Goal: Task Accomplishment & Management: Complete application form

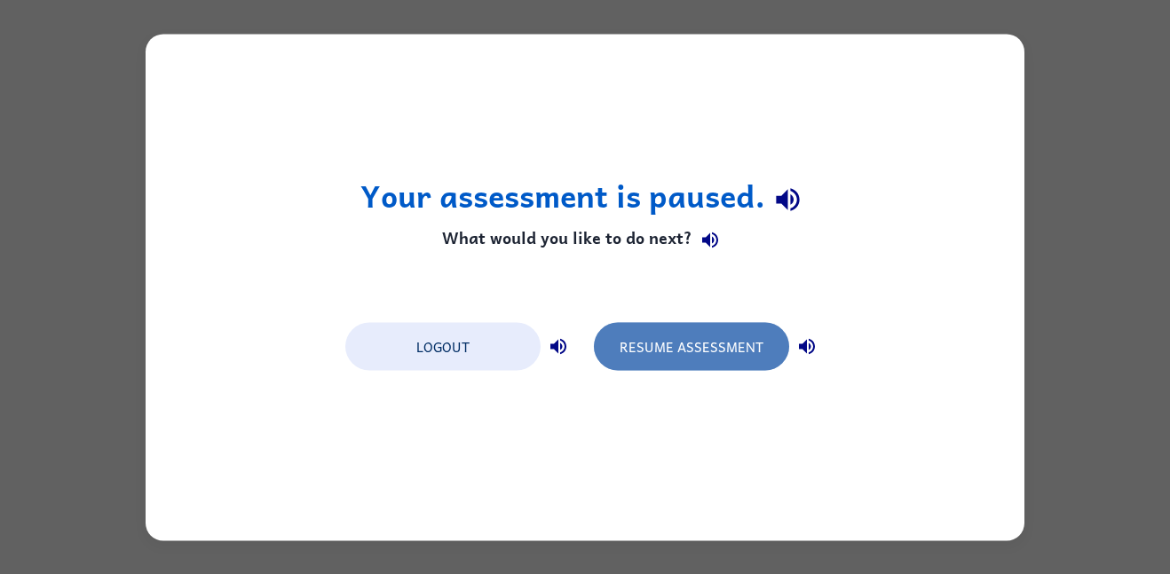
click at [707, 334] on button "Resume Assessment" at bounding box center [691, 346] width 195 height 48
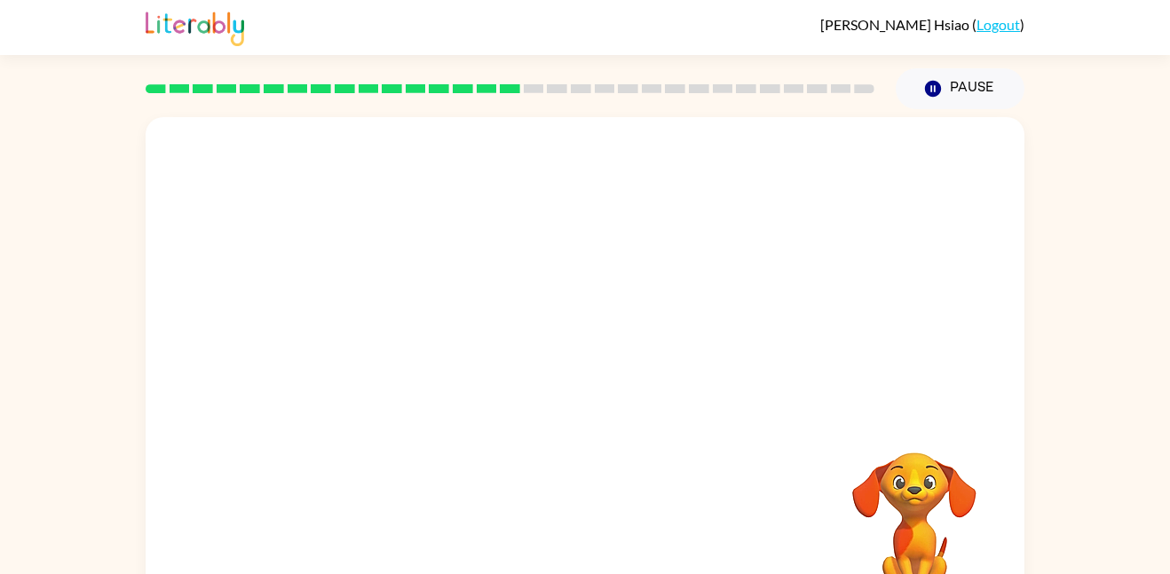
click at [537, 286] on video "Your browser must support playing .mp4 files to use Literably. Please try using…" at bounding box center [585, 266] width 879 height 298
click at [632, 331] on video "Your browser must support playing .mp4 files to use Literably. Please try using…" at bounding box center [585, 266] width 879 height 298
click at [582, 376] on icon "button" at bounding box center [585, 379] width 31 height 31
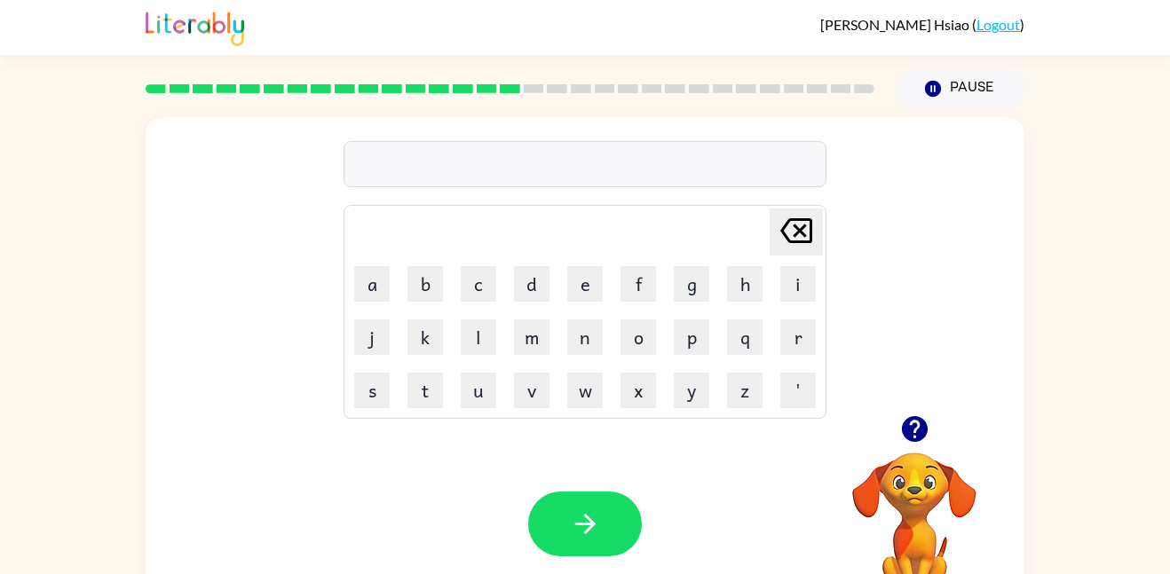
click at [920, 429] on icon "button" at bounding box center [914, 429] width 26 height 26
click at [919, 426] on icon "button" at bounding box center [914, 429] width 31 height 31
click at [800, 340] on button "r" at bounding box center [798, 338] width 36 height 36
click at [376, 281] on button "a" at bounding box center [372, 284] width 36 height 36
click at [535, 344] on button "m" at bounding box center [532, 338] width 36 height 36
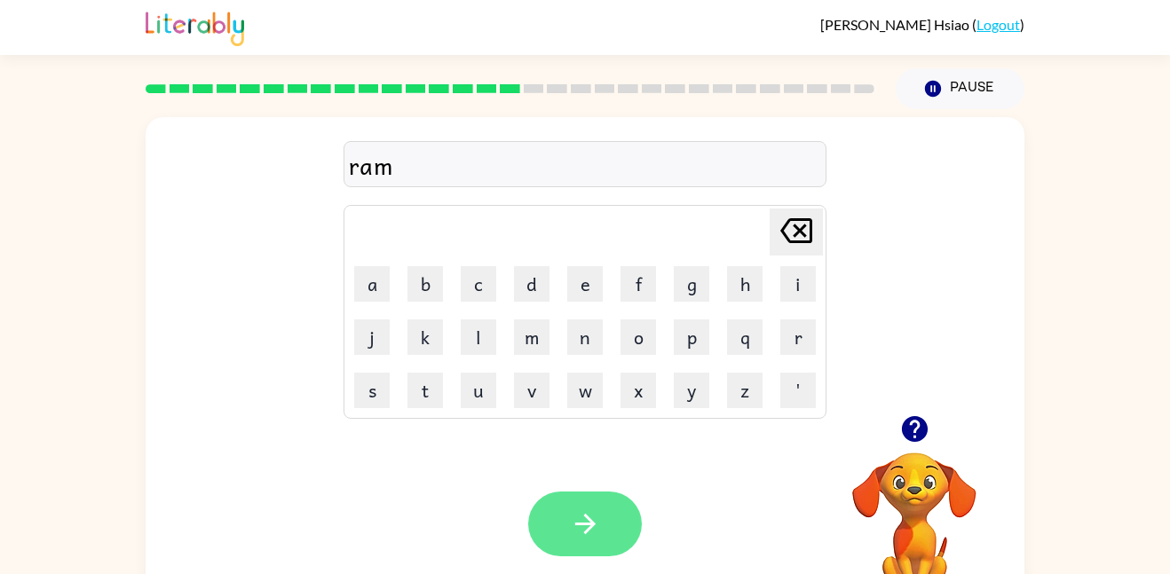
click at [589, 520] on icon "button" at bounding box center [584, 524] width 20 height 20
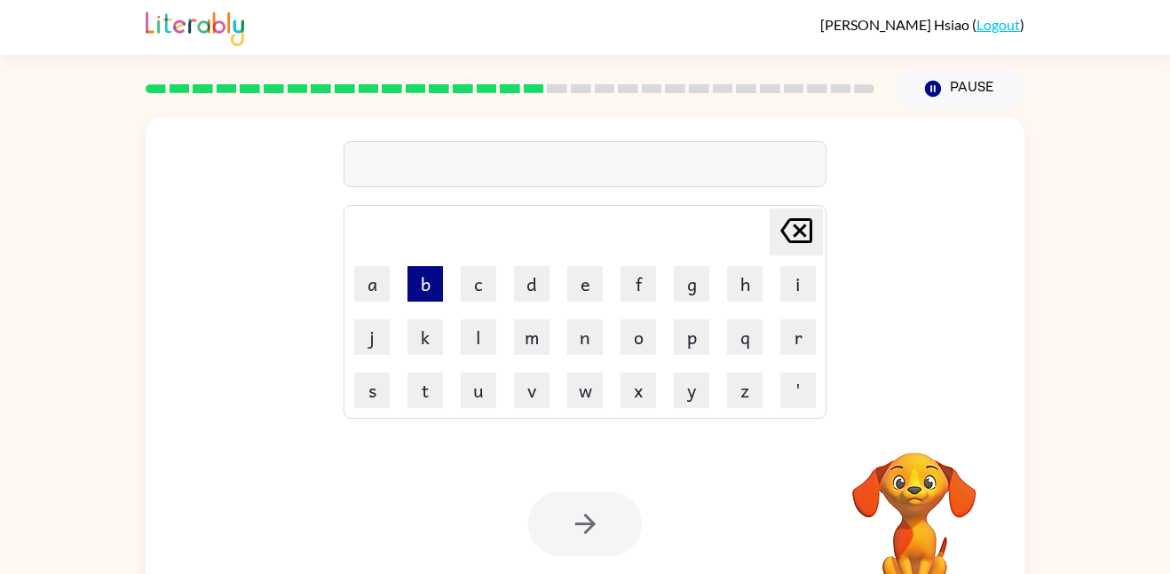
click at [437, 278] on button "b" at bounding box center [426, 284] width 36 height 36
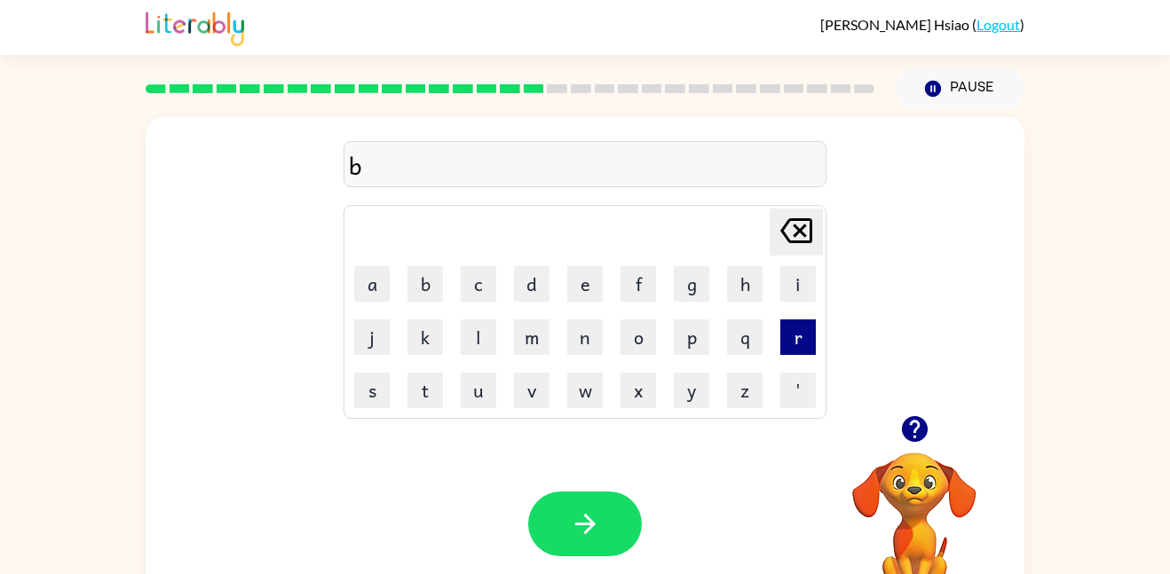
click at [798, 345] on button "r" at bounding box center [798, 338] width 36 height 36
click at [791, 285] on button "i" at bounding box center [798, 284] width 36 height 36
click at [535, 335] on button "m" at bounding box center [532, 338] width 36 height 36
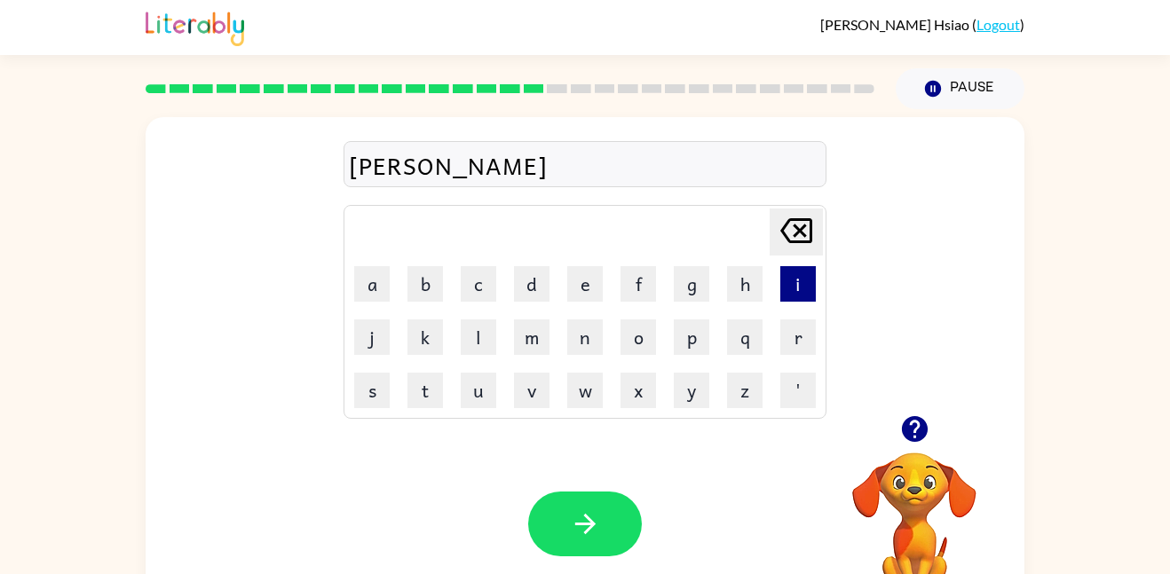
click at [787, 278] on button "i" at bounding box center [798, 284] width 36 height 36
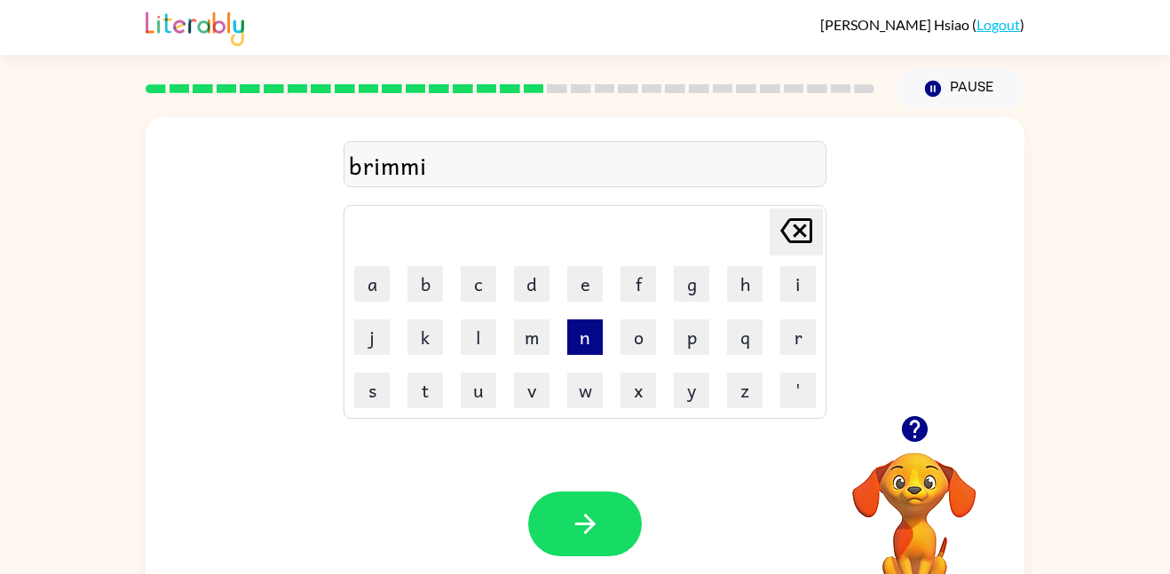
click at [585, 346] on button "n" at bounding box center [585, 338] width 36 height 36
click at [703, 295] on button "g" at bounding box center [692, 284] width 36 height 36
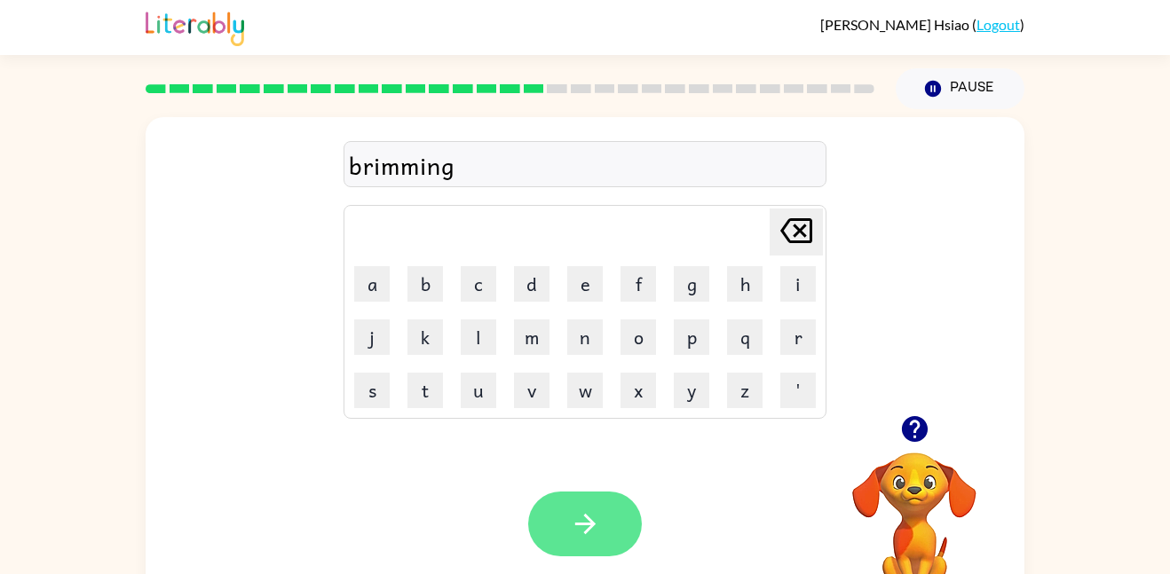
click at [557, 519] on button "button" at bounding box center [585, 524] width 114 height 65
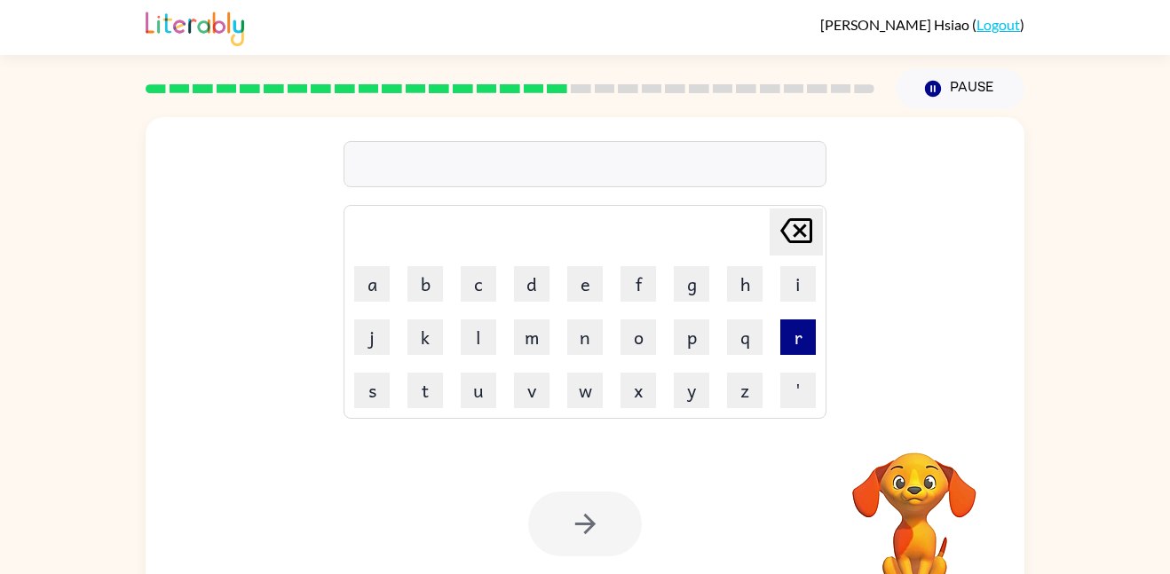
click at [793, 324] on button "r" at bounding box center [798, 338] width 36 height 36
click at [795, 292] on button "i" at bounding box center [798, 284] width 36 height 36
click at [370, 403] on button "s" at bounding box center [372, 391] width 36 height 36
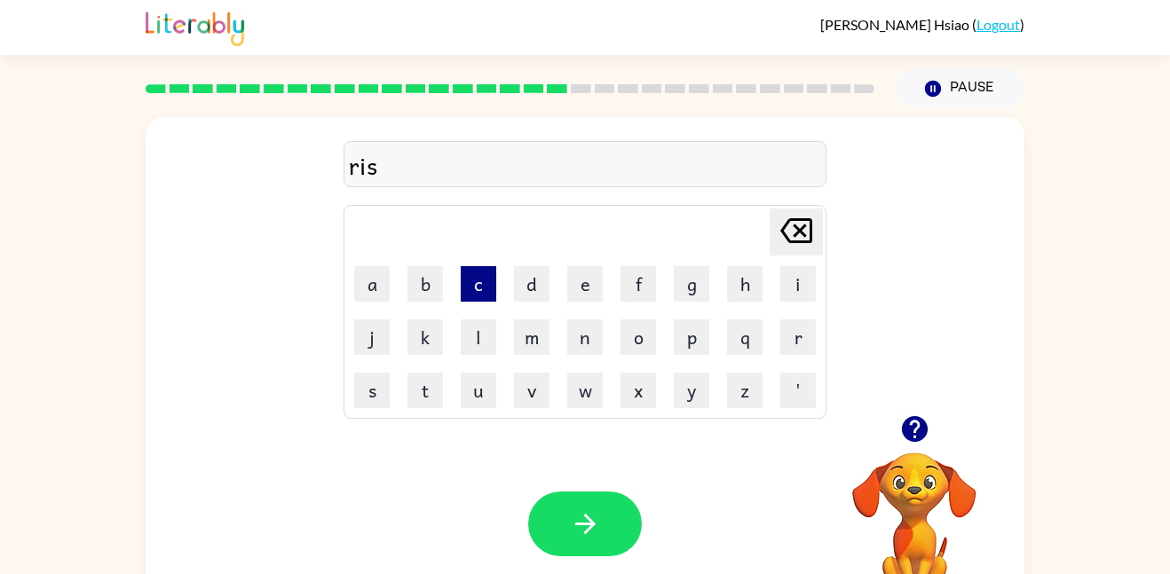
click at [477, 290] on button "c" at bounding box center [479, 284] width 36 height 36
click at [788, 231] on icon "[PERSON_NAME] last character input" at bounding box center [796, 231] width 43 height 43
click at [419, 329] on button "k" at bounding box center [426, 338] width 36 height 36
click at [479, 288] on button "c" at bounding box center [479, 284] width 36 height 36
click at [587, 298] on button "e" at bounding box center [585, 284] width 36 height 36
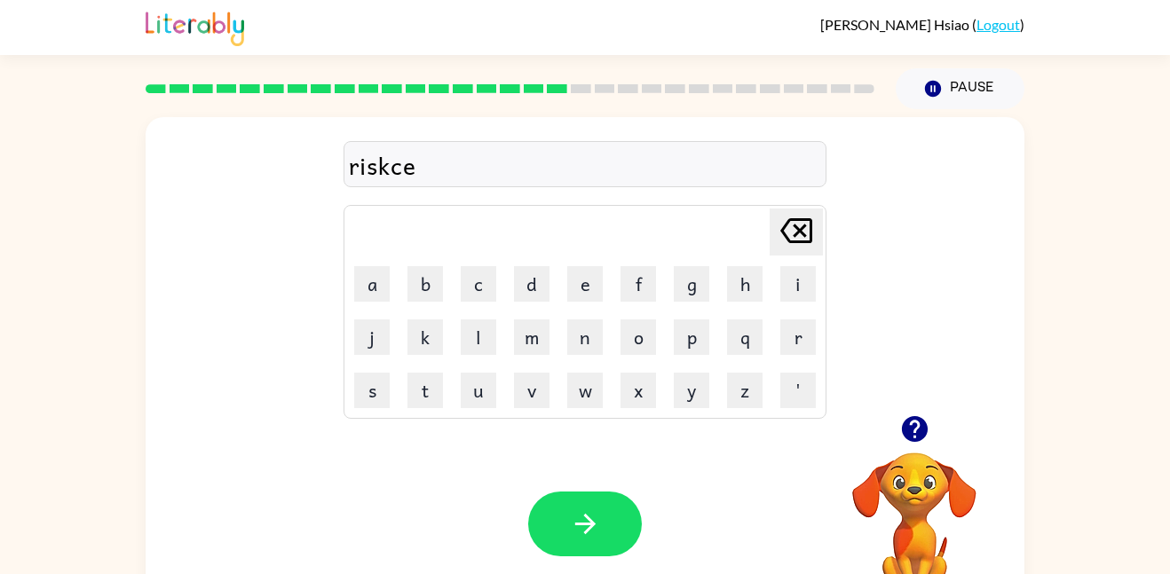
click at [810, 218] on icon "[PERSON_NAME] last character input" at bounding box center [796, 231] width 43 height 43
click at [588, 285] on button "e" at bounding box center [585, 284] width 36 height 36
click at [783, 281] on button "i" at bounding box center [798, 284] width 36 height 36
click at [796, 226] on icon at bounding box center [796, 230] width 32 height 25
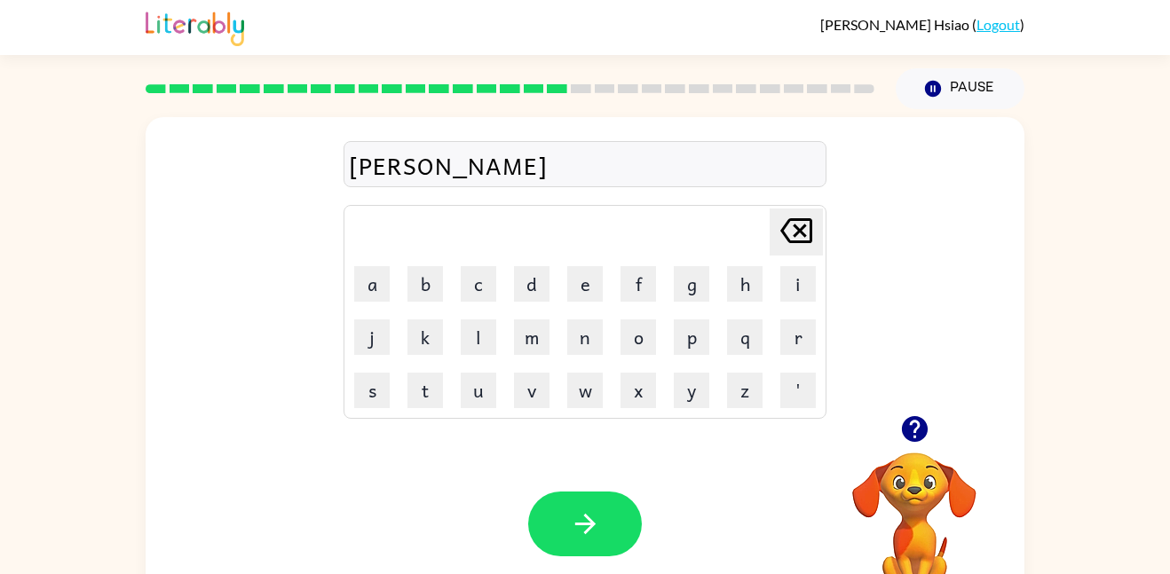
click at [796, 226] on icon at bounding box center [796, 230] width 32 height 25
click at [787, 274] on button "i" at bounding box center [798, 284] width 36 height 36
click at [689, 388] on button "y" at bounding box center [692, 391] width 36 height 36
click at [805, 205] on div "riskiy Delete Delete last character input a b c d e f g h i j k l m n o p q r s…" at bounding box center [585, 267] width 483 height 305
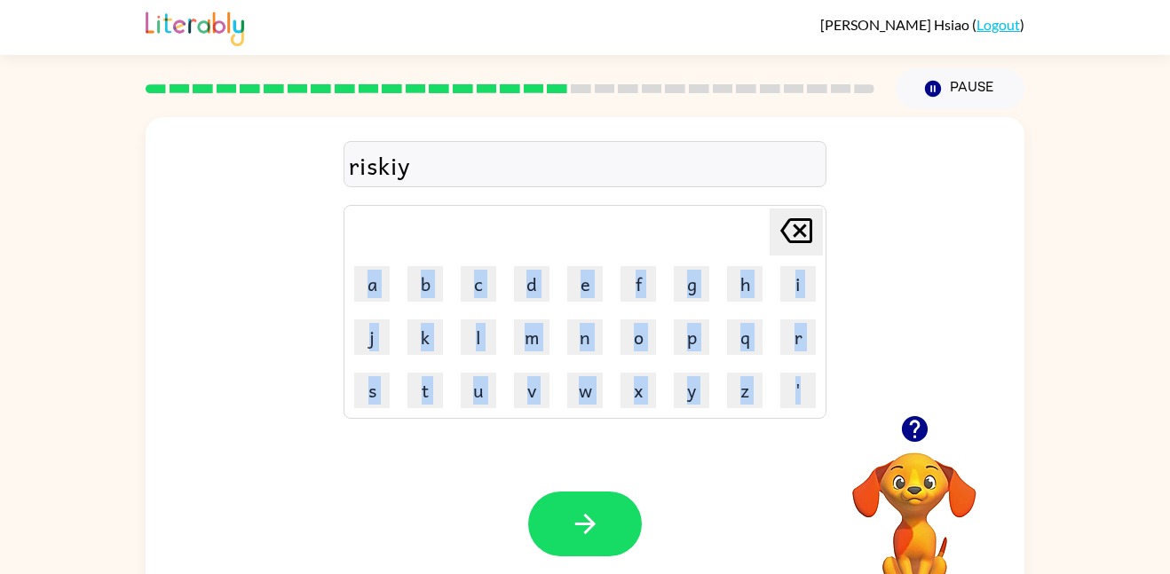
click at [805, 205] on div "riskiy Delete Delete last character input a b c d e f g h i j k l m n o p q r s…" at bounding box center [585, 267] width 483 height 305
click at [805, 205] on body "[PERSON_NAME] ( Logout ) Pause Pause riskiy Delete Delete last character input …" at bounding box center [585, 312] width 1170 height 624
click at [802, 221] on icon "[PERSON_NAME] last character input" at bounding box center [796, 231] width 43 height 43
click at [793, 277] on button "i" at bounding box center [798, 284] width 36 height 36
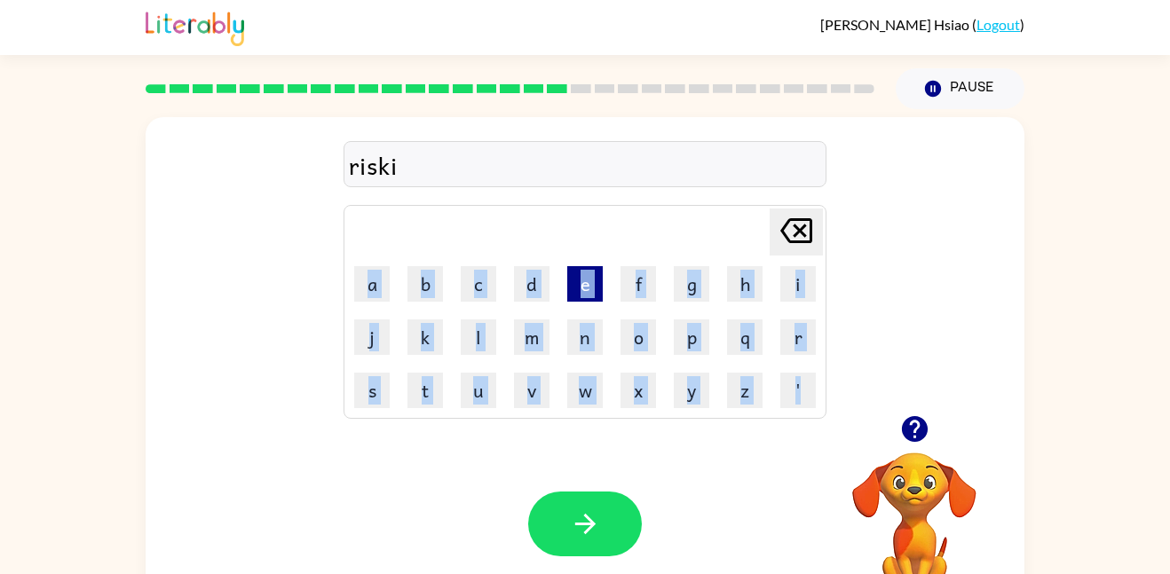
click at [588, 273] on button "e" at bounding box center [585, 284] width 36 height 36
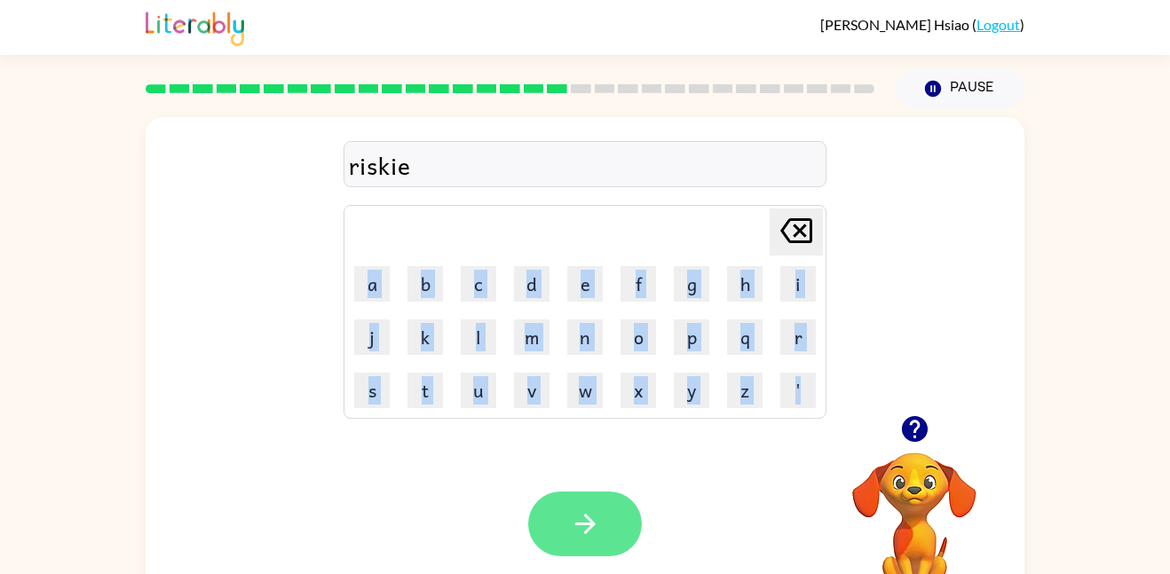
click at [589, 515] on icon "button" at bounding box center [585, 524] width 31 height 31
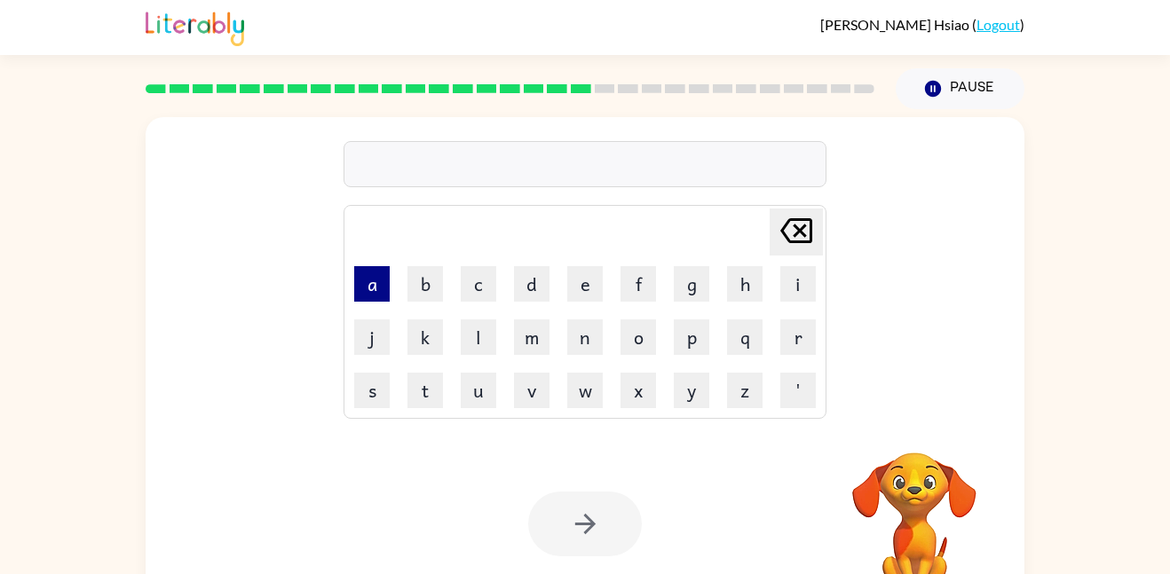
click at [386, 287] on button "a" at bounding box center [372, 284] width 36 height 36
click at [780, 337] on button "r" at bounding box center [798, 338] width 36 height 36
click at [468, 285] on button "c" at bounding box center [479, 284] width 36 height 36
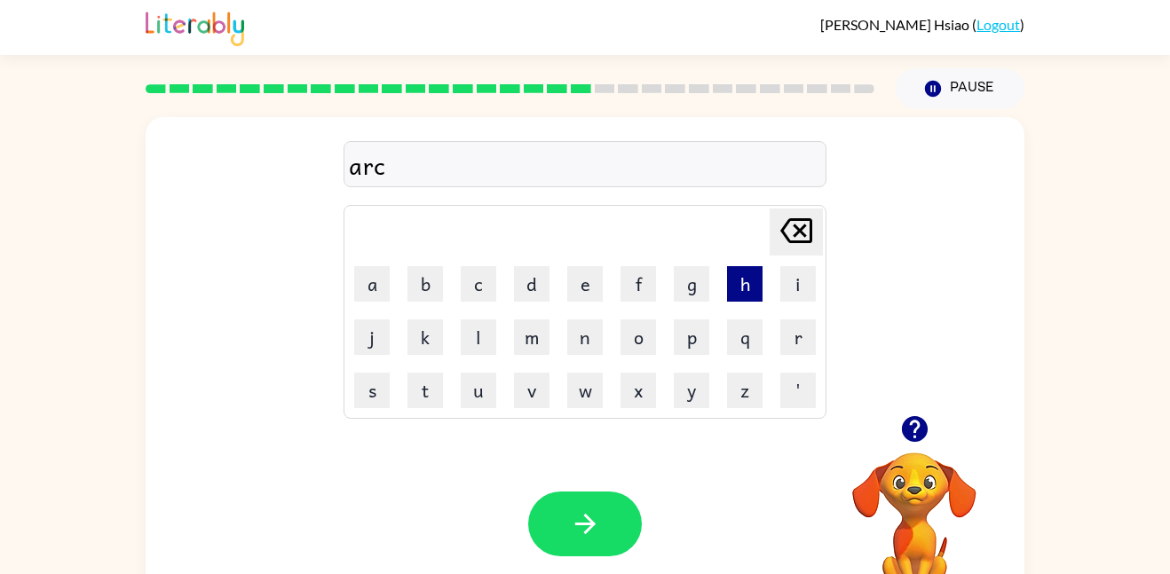
click at [731, 281] on button "h" at bounding box center [745, 284] width 36 height 36
click at [572, 381] on button "w" at bounding box center [585, 391] width 36 height 36
click at [384, 301] on button "a" at bounding box center [372, 284] width 36 height 36
click at [686, 408] on button "y" at bounding box center [692, 391] width 36 height 36
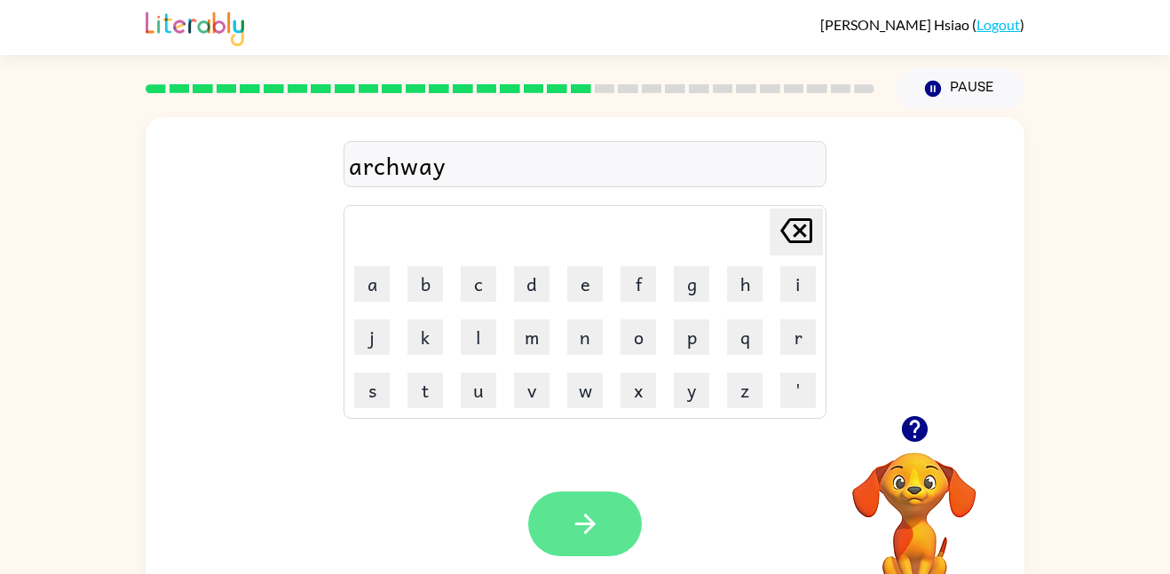
click at [575, 502] on button "button" at bounding box center [585, 524] width 114 height 65
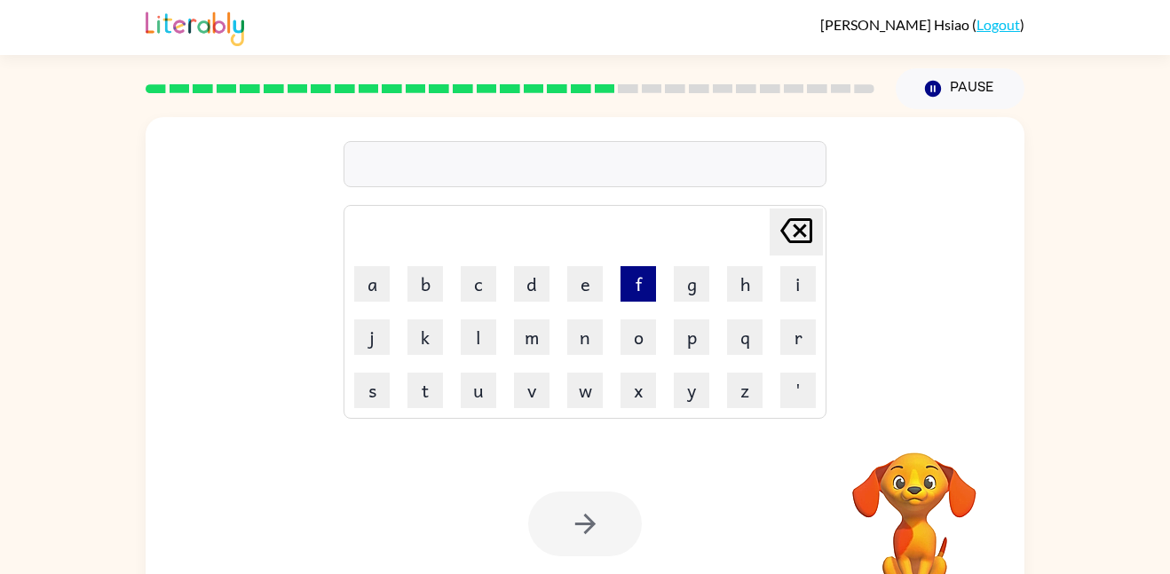
click at [646, 287] on button "f" at bounding box center [639, 284] width 36 height 36
click at [633, 331] on button "o" at bounding box center [639, 338] width 36 height 36
click at [467, 337] on button "l" at bounding box center [479, 338] width 36 height 36
click at [484, 336] on button "l" at bounding box center [479, 338] width 36 height 36
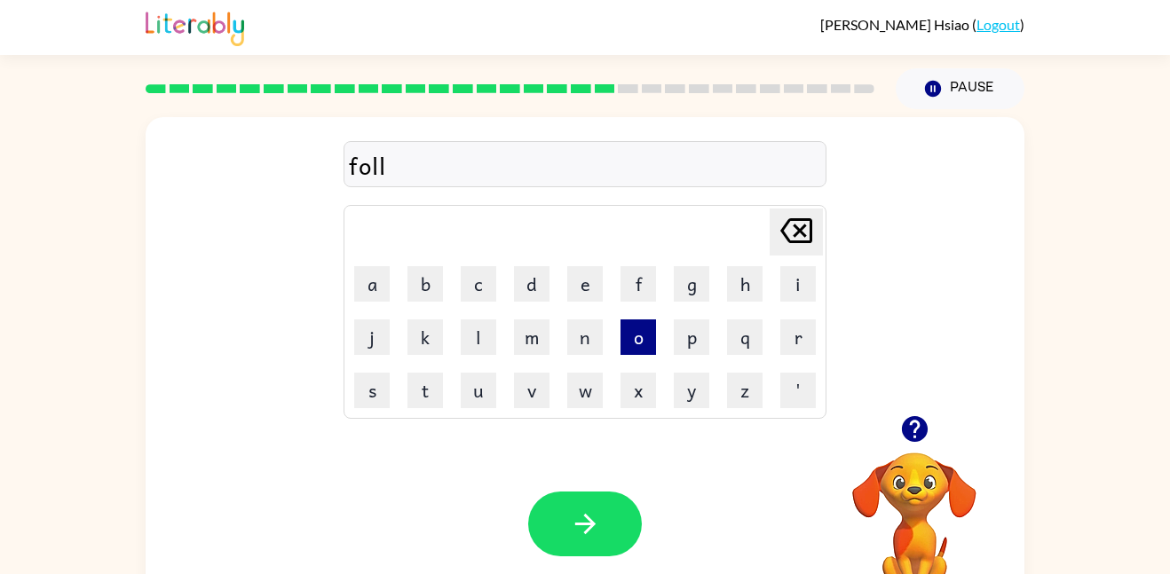
click at [636, 336] on button "o" at bounding box center [639, 338] width 36 height 36
click at [586, 393] on button "w" at bounding box center [585, 391] width 36 height 36
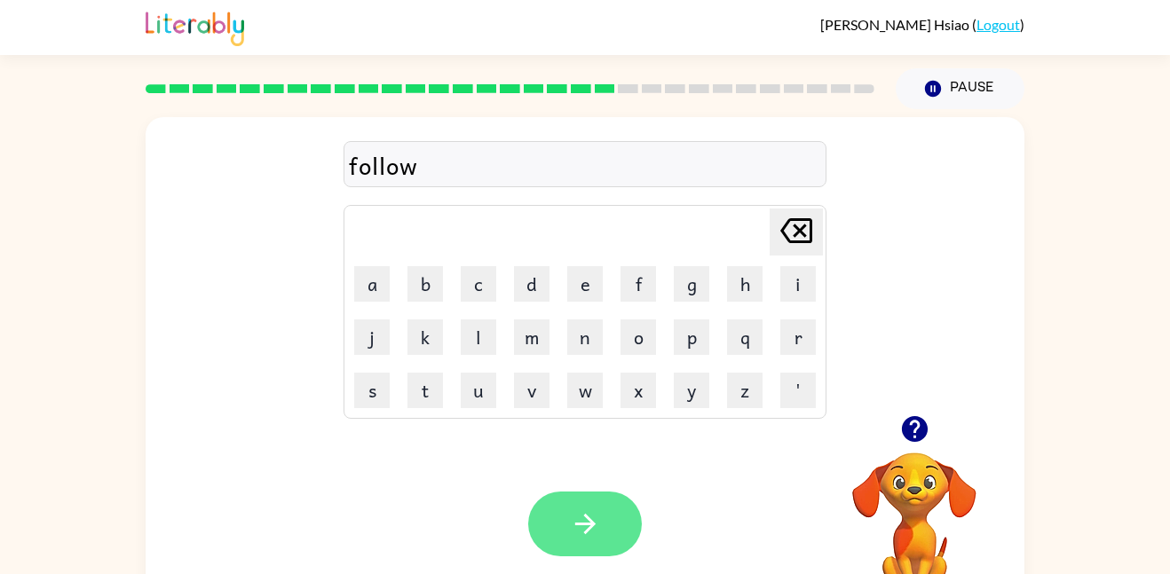
click at [575, 519] on icon "button" at bounding box center [585, 524] width 31 height 31
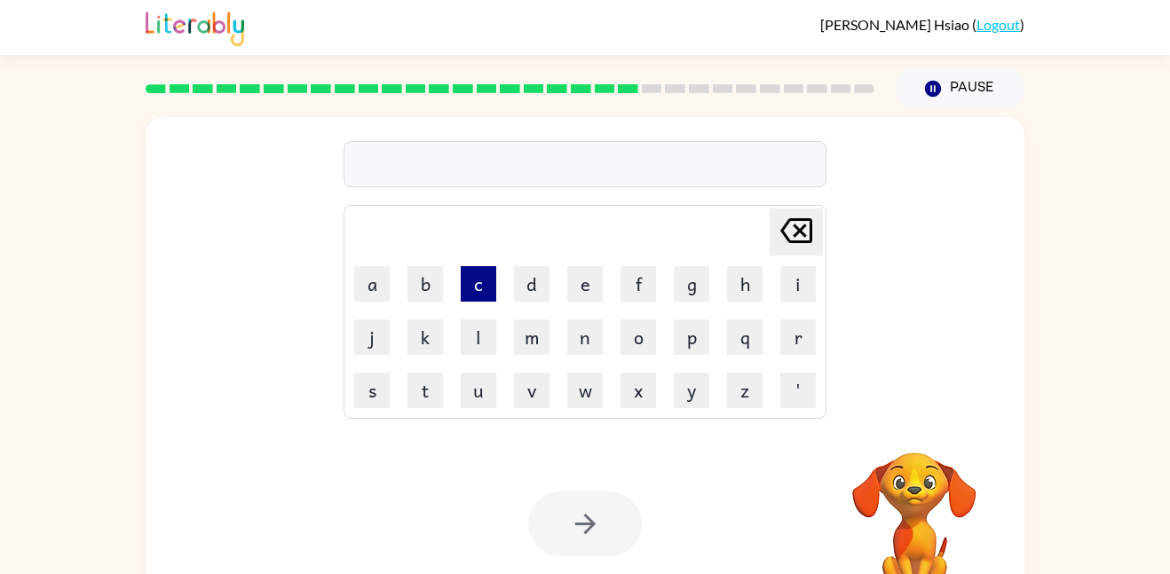
click at [484, 283] on button "c" at bounding box center [479, 284] width 36 height 36
click at [584, 291] on button "e" at bounding box center [585, 284] width 36 height 36
click at [584, 341] on button "n" at bounding box center [585, 338] width 36 height 36
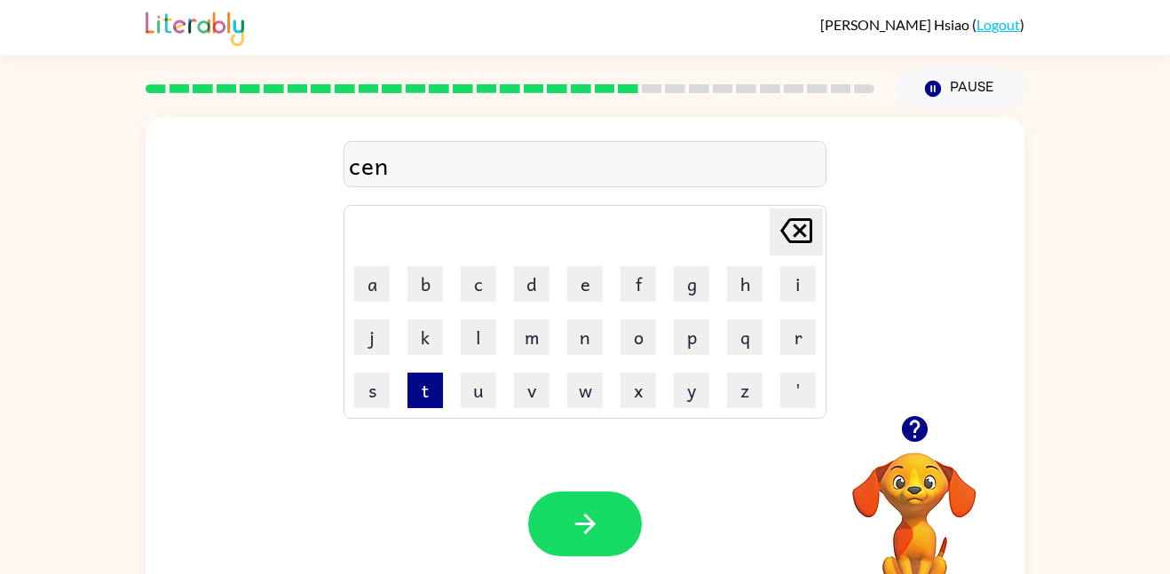
click at [426, 393] on button "t" at bounding box center [426, 391] width 36 height 36
click at [803, 285] on button "i" at bounding box center [798, 284] width 36 height 36
click at [694, 345] on button "p" at bounding box center [692, 338] width 36 height 36
click at [583, 291] on button "e" at bounding box center [585, 284] width 36 height 36
click at [806, 289] on button "i" at bounding box center [798, 284] width 36 height 36
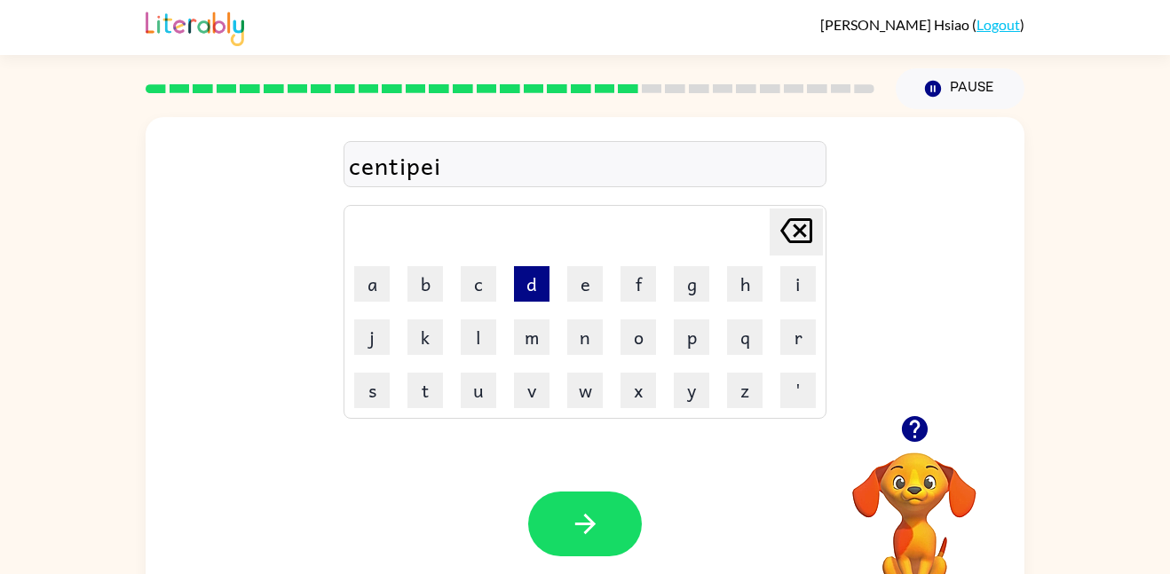
click at [537, 286] on button "d" at bounding box center [532, 284] width 36 height 36
click at [587, 286] on button "e" at bounding box center [585, 284] width 36 height 36
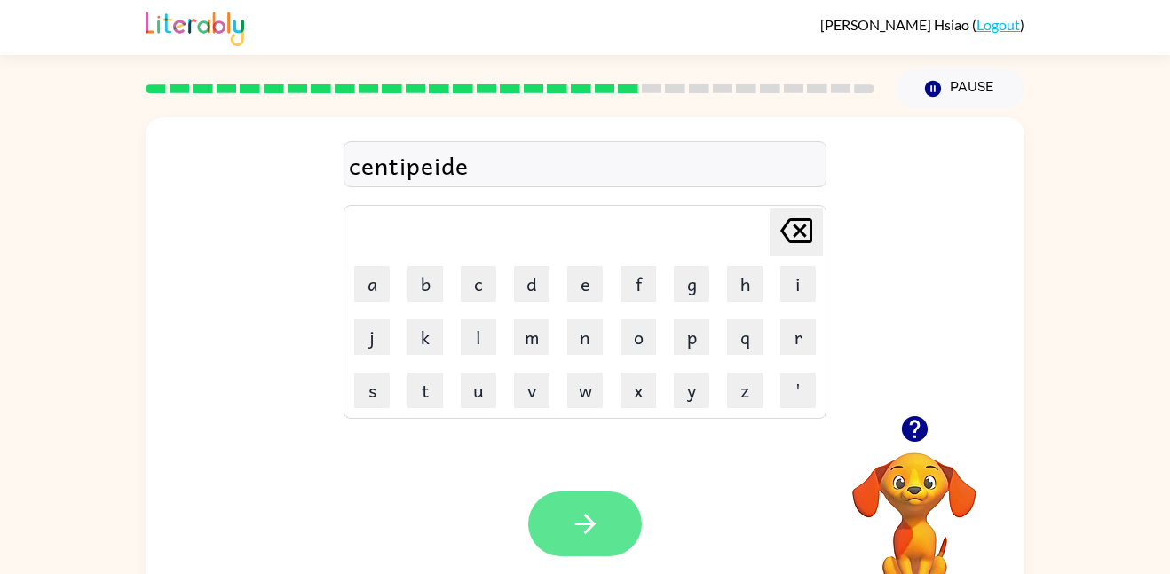
click at [588, 495] on button "button" at bounding box center [585, 524] width 114 height 65
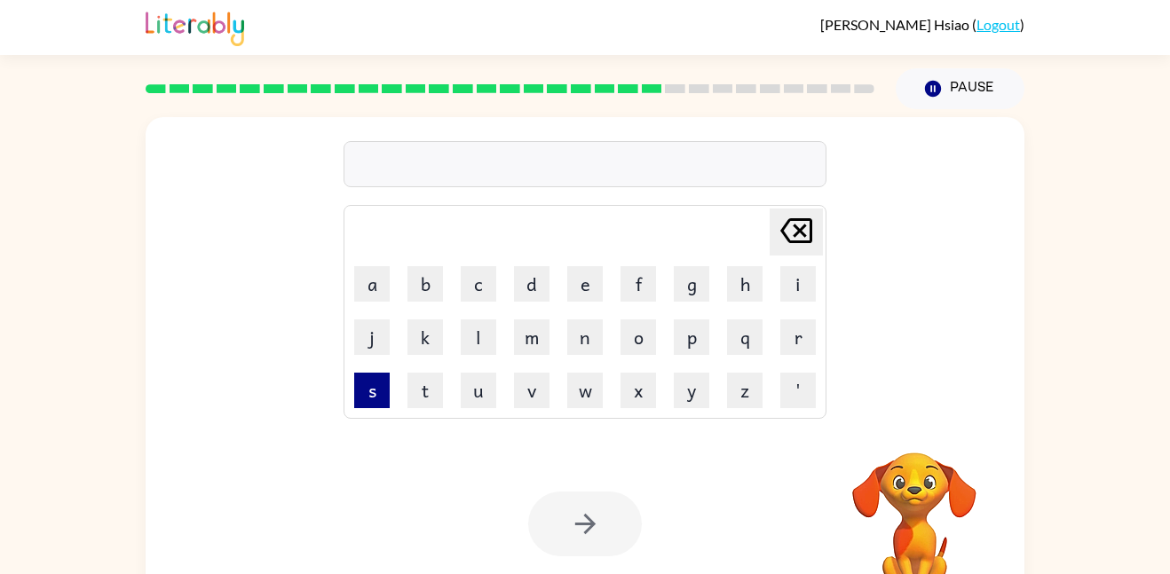
click at [376, 392] on button "s" at bounding box center [372, 391] width 36 height 36
click at [429, 395] on button "t" at bounding box center [426, 391] width 36 height 36
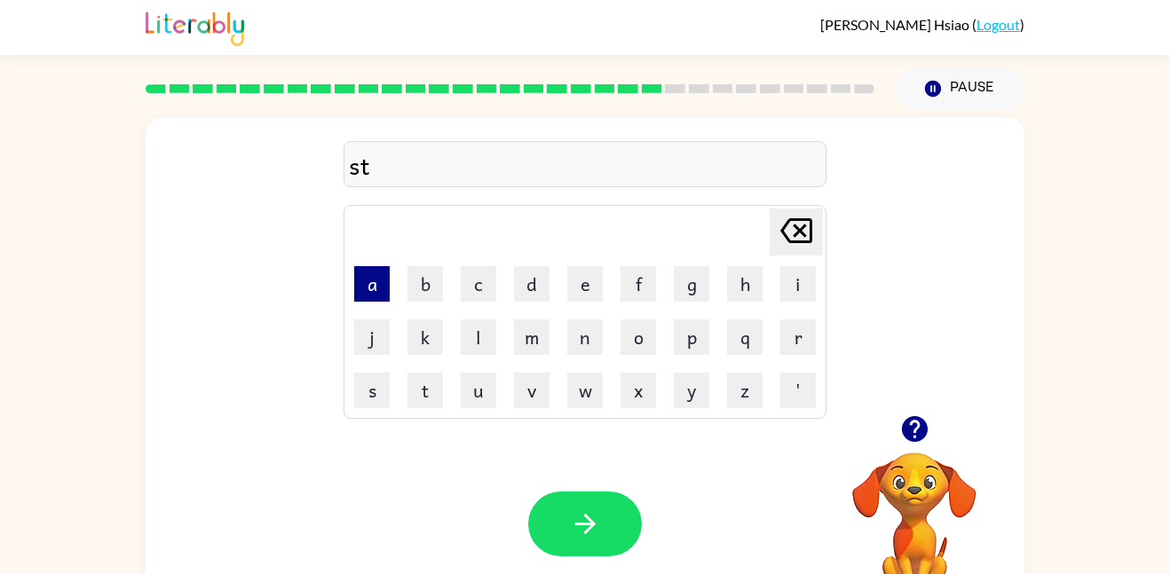
click at [368, 299] on button "a" at bounding box center [372, 284] width 36 height 36
click at [788, 297] on button "i" at bounding box center [798, 284] width 36 height 36
click at [579, 345] on button "n" at bounding box center [585, 338] width 36 height 36
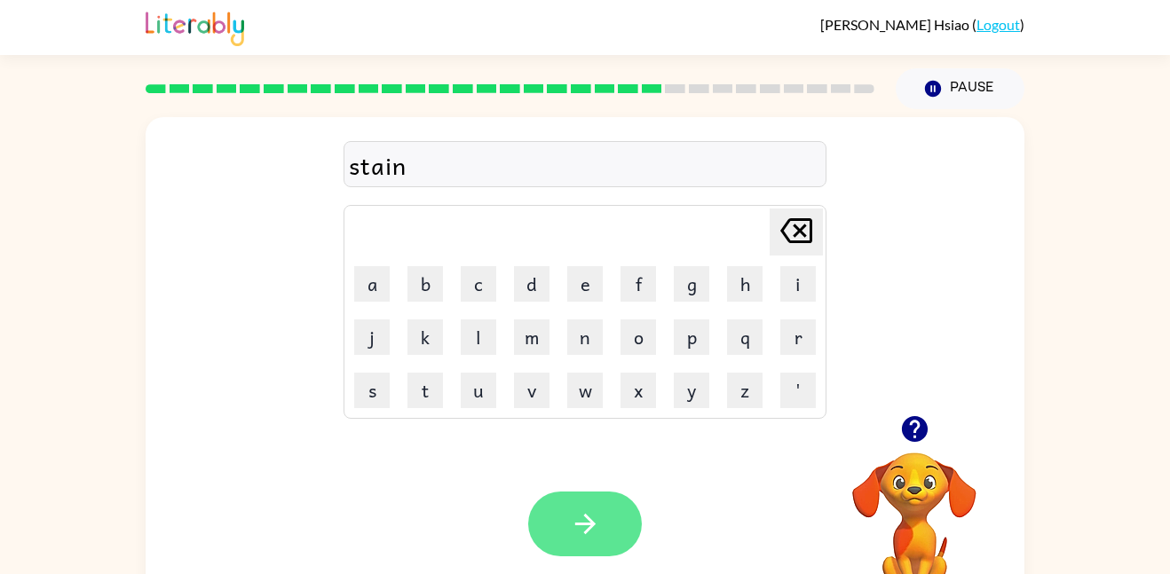
click at [591, 519] on icon "button" at bounding box center [585, 524] width 31 height 31
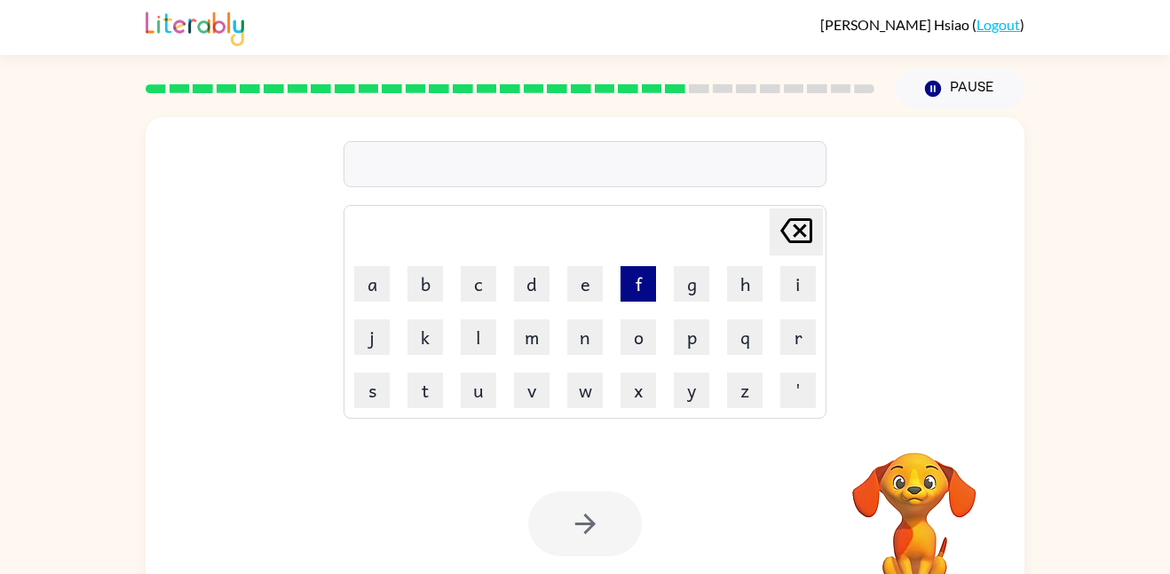
click at [637, 296] on button "f" at bounding box center [639, 284] width 36 height 36
click at [633, 343] on button "o" at bounding box center [639, 338] width 36 height 36
click at [807, 337] on button "r" at bounding box center [798, 338] width 36 height 36
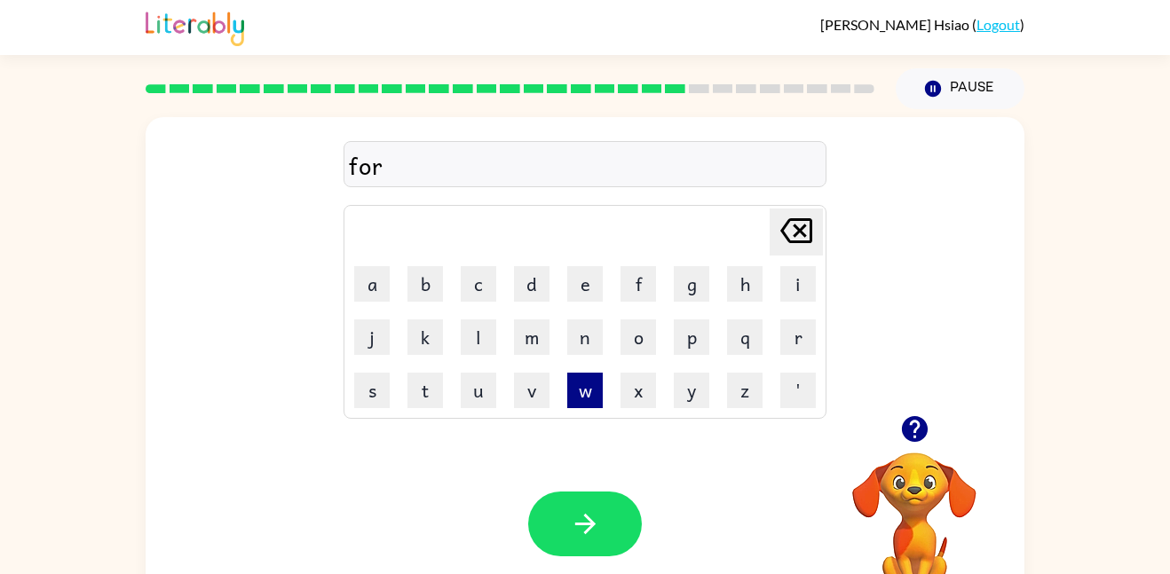
click at [584, 391] on button "w" at bounding box center [585, 391] width 36 height 36
click at [632, 337] on button "o" at bounding box center [639, 338] width 36 height 36
click at [797, 339] on button "r" at bounding box center [798, 338] width 36 height 36
click at [539, 287] on button "d" at bounding box center [532, 284] width 36 height 36
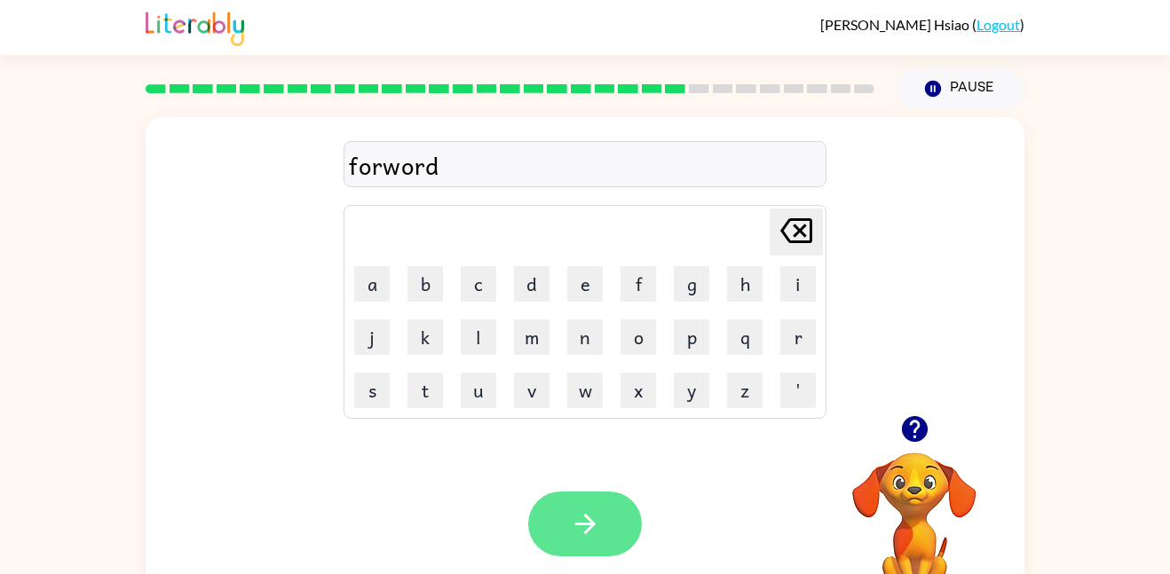
click at [590, 512] on icon "button" at bounding box center [585, 524] width 31 height 31
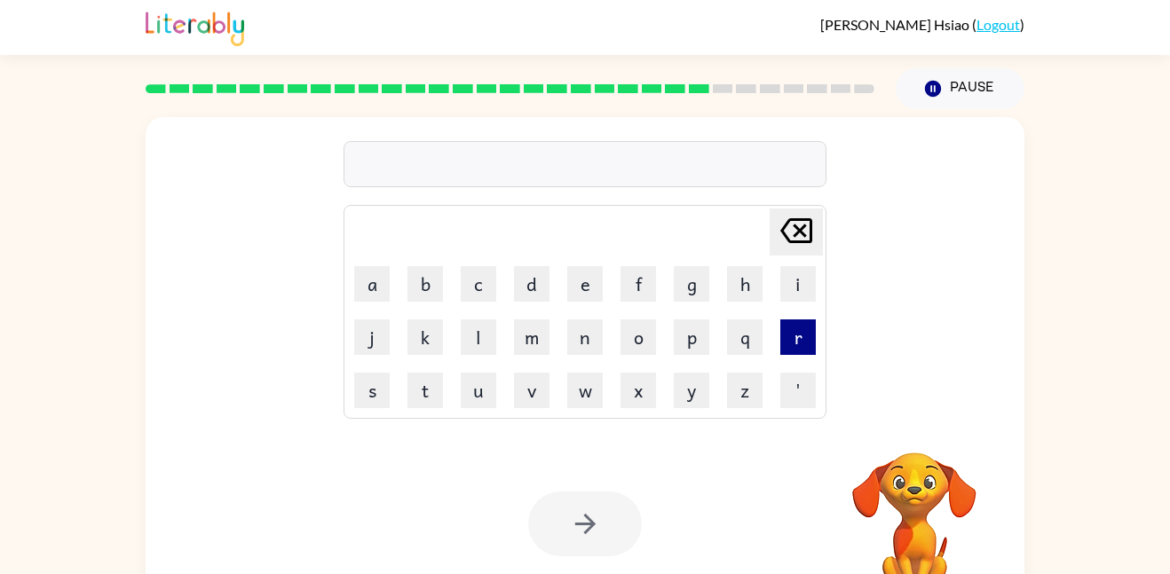
click at [796, 348] on button "r" at bounding box center [798, 338] width 36 height 36
click at [587, 296] on button "e" at bounding box center [585, 284] width 36 height 36
click at [487, 343] on button "l" at bounding box center [479, 338] width 36 height 36
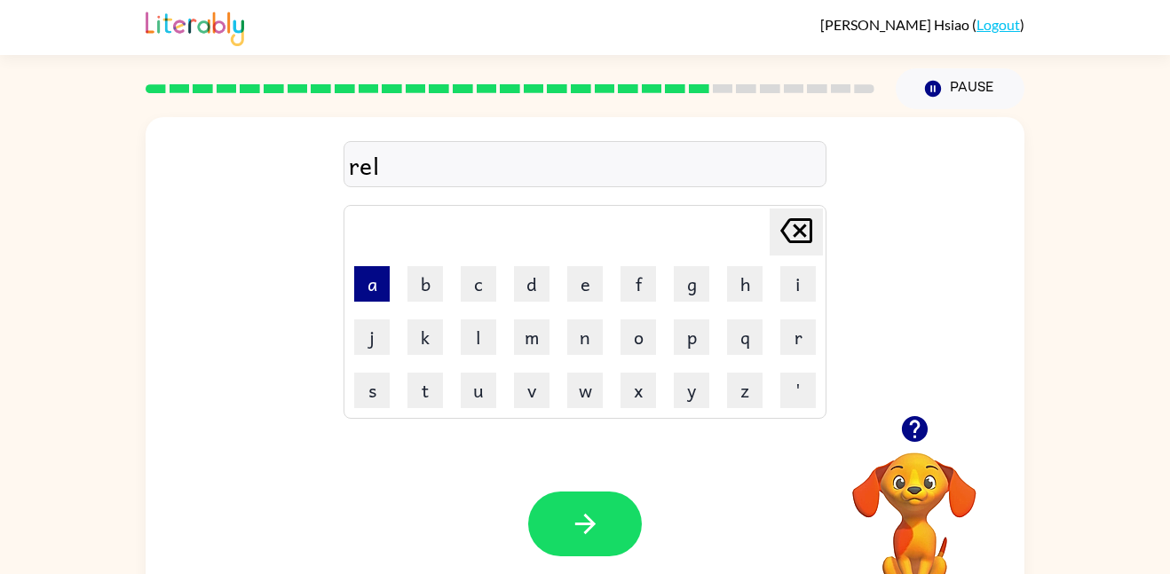
click at [360, 283] on button "a" at bounding box center [372, 284] width 36 height 36
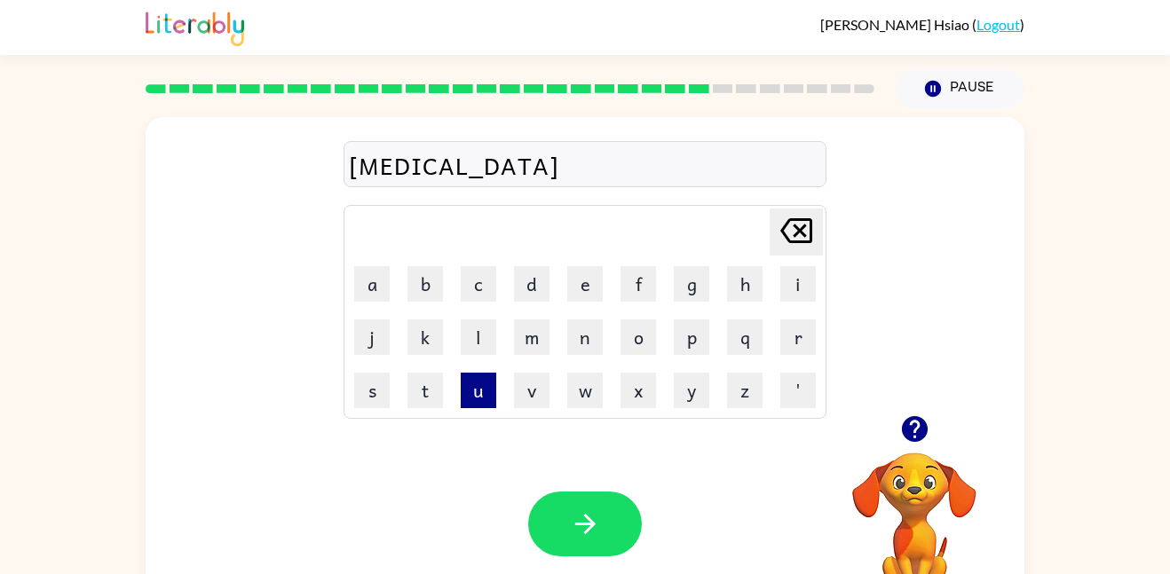
click at [475, 392] on button "u" at bounding box center [479, 391] width 36 height 36
click at [792, 225] on icon "[PERSON_NAME] last character input" at bounding box center [796, 231] width 43 height 43
click at [428, 400] on button "t" at bounding box center [426, 391] width 36 height 36
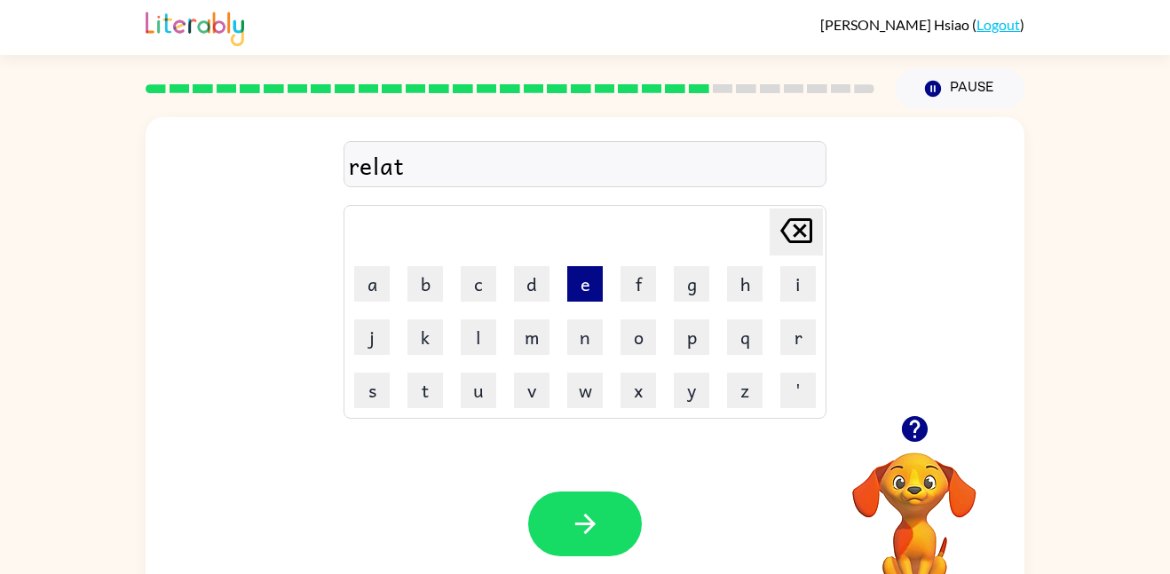
click at [586, 282] on button "e" at bounding box center [585, 284] width 36 height 36
click at [518, 277] on button "d" at bounding box center [532, 284] width 36 height 36
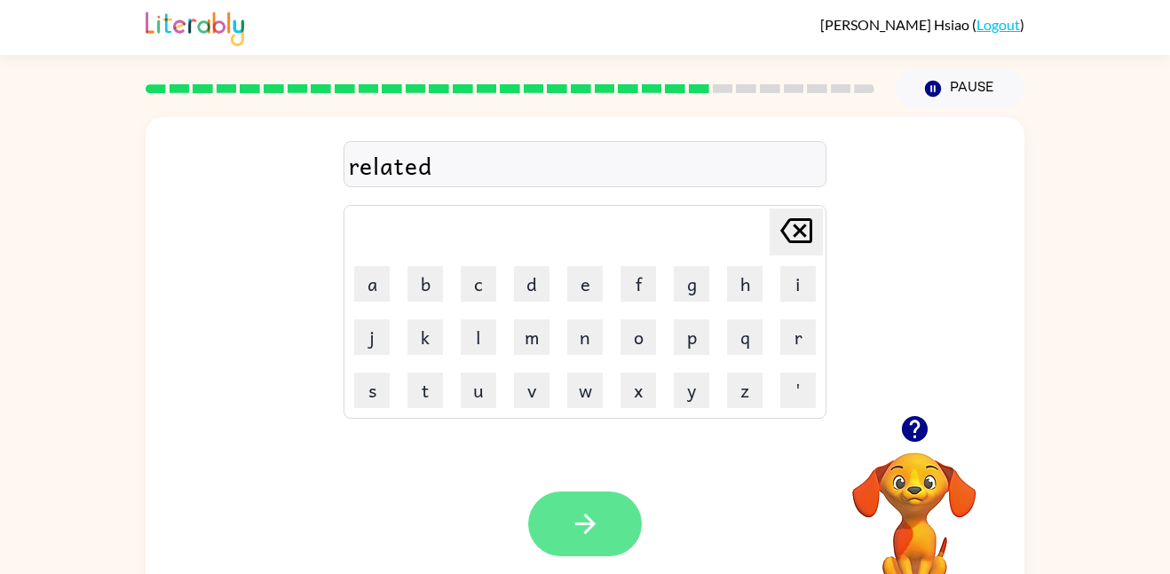
click at [588, 507] on button "button" at bounding box center [585, 524] width 114 height 65
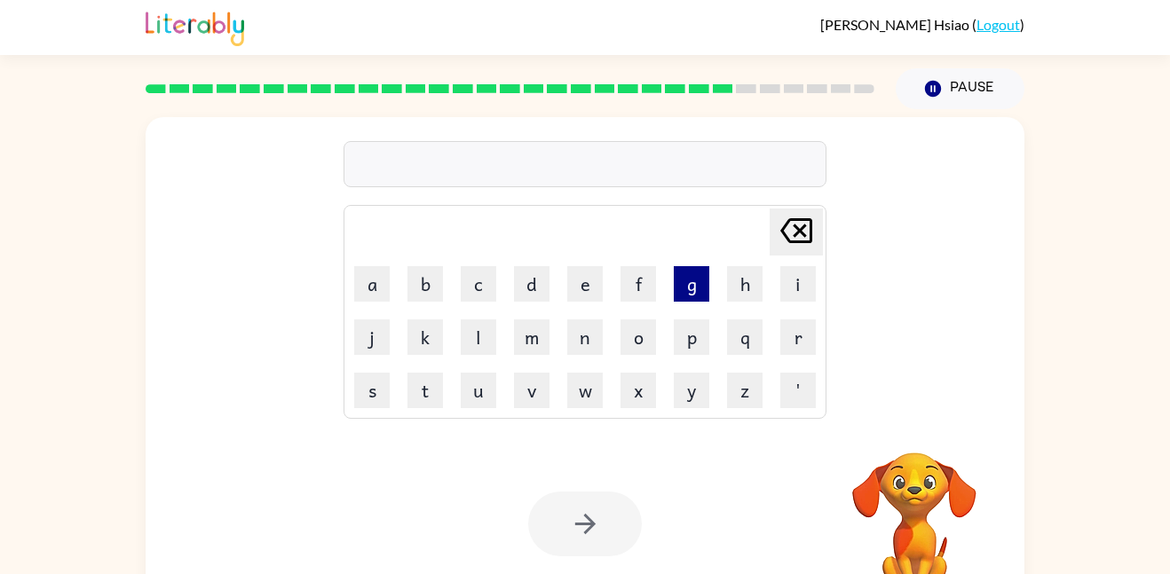
click at [693, 289] on button "g" at bounding box center [692, 284] width 36 height 36
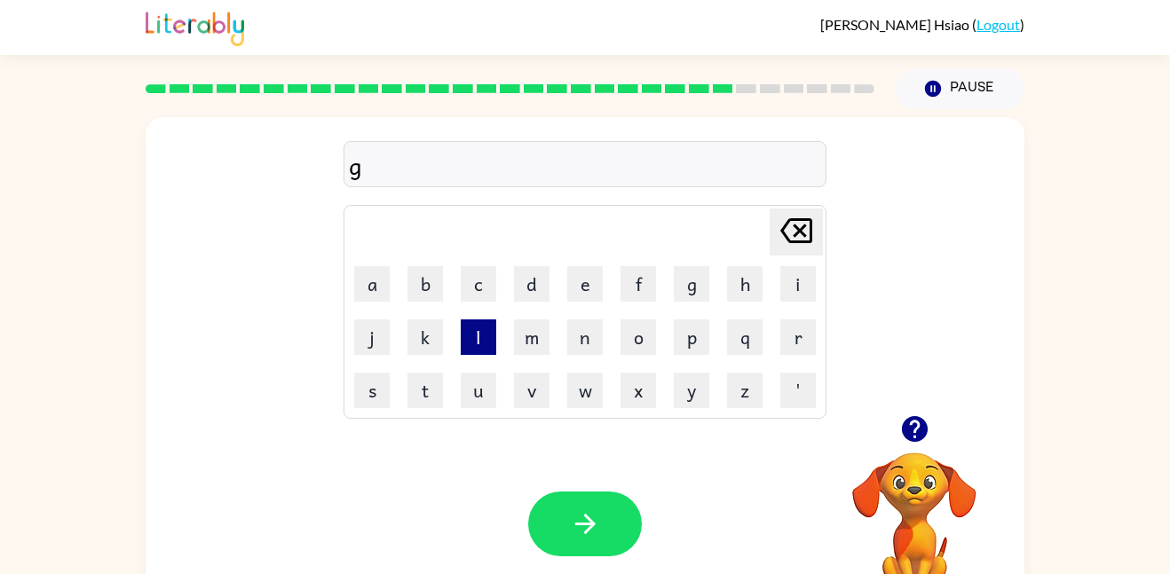
click at [479, 337] on button "l" at bounding box center [479, 338] width 36 height 36
click at [645, 346] on button "o" at bounding box center [639, 338] width 36 height 36
click at [424, 285] on button "b" at bounding box center [426, 284] width 36 height 36
click at [793, 295] on button "i" at bounding box center [798, 284] width 36 height 36
click at [475, 335] on button "l" at bounding box center [479, 338] width 36 height 36
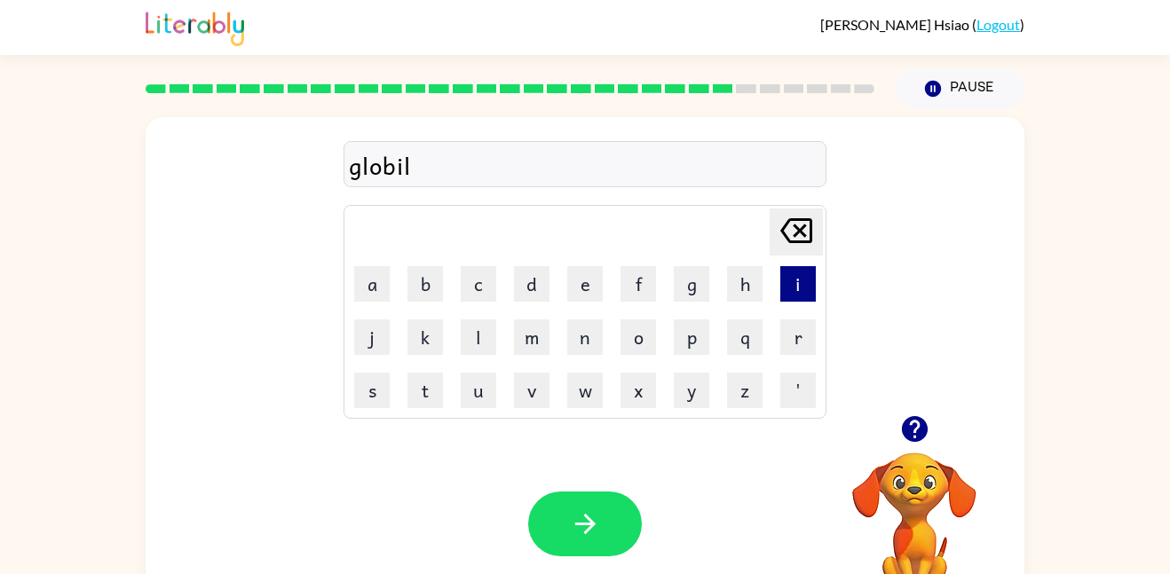
click at [793, 289] on button "i" at bounding box center [798, 284] width 36 height 36
click at [796, 238] on icon "[PERSON_NAME] last character input" at bounding box center [796, 231] width 43 height 43
click at [795, 234] on icon "[PERSON_NAME] last character input" at bounding box center [796, 231] width 43 height 43
click at [801, 234] on icon "[PERSON_NAME] last character input" at bounding box center [796, 231] width 43 height 43
click at [471, 335] on button "l" at bounding box center [479, 338] width 36 height 36
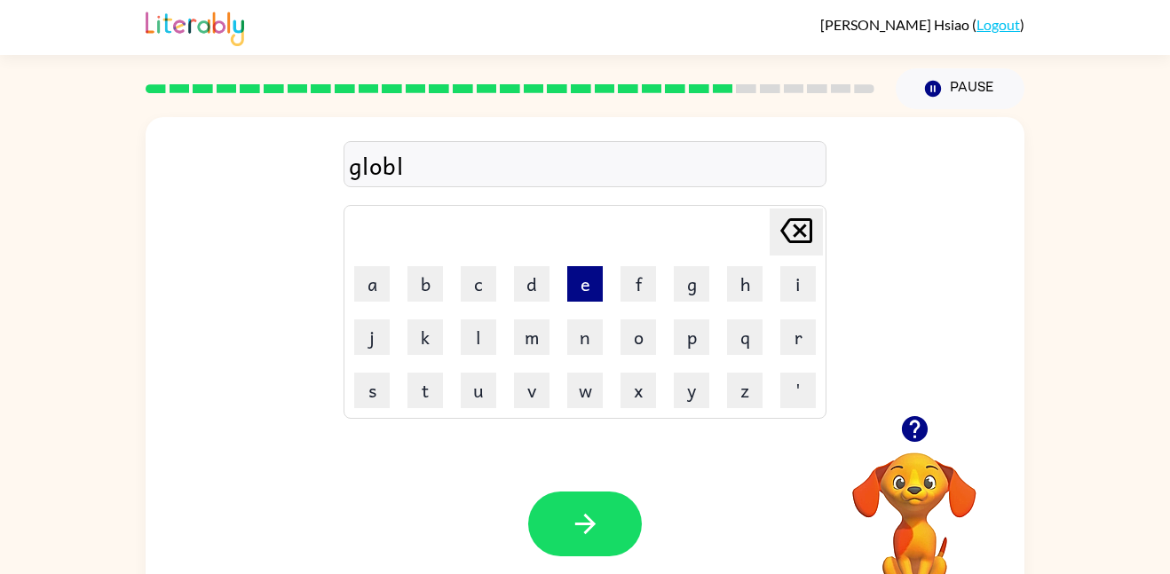
click at [584, 292] on button "e" at bounding box center [585, 284] width 36 height 36
click at [582, 345] on button "n" at bounding box center [585, 338] width 36 height 36
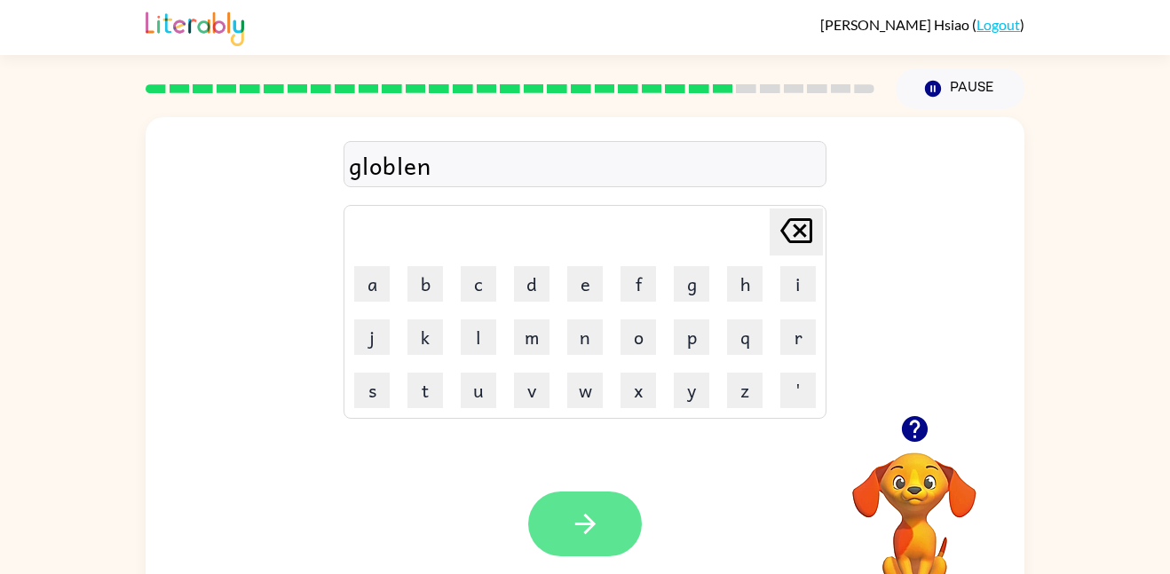
click at [609, 511] on button "button" at bounding box center [585, 524] width 114 height 65
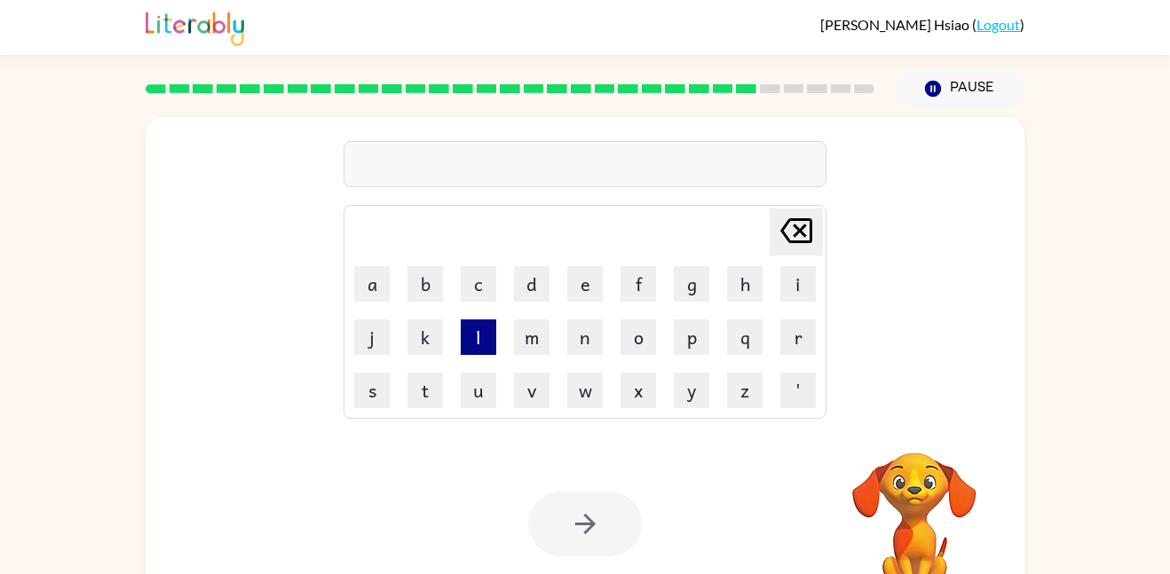
click at [480, 346] on button "l" at bounding box center [479, 338] width 36 height 36
click at [467, 387] on button "u" at bounding box center [479, 391] width 36 height 36
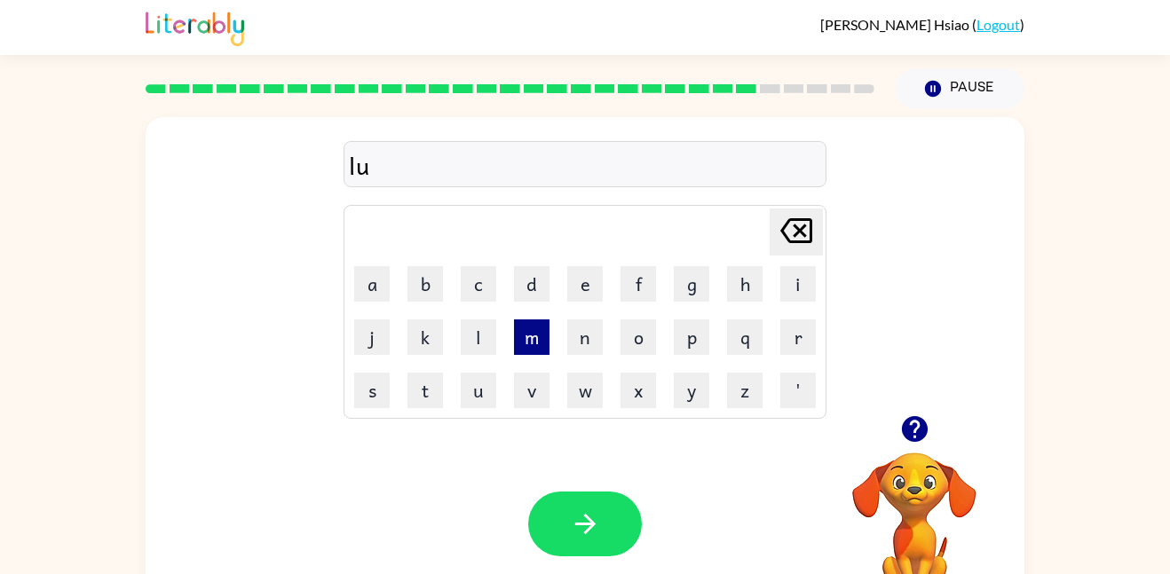
click at [533, 329] on button "m" at bounding box center [532, 338] width 36 height 36
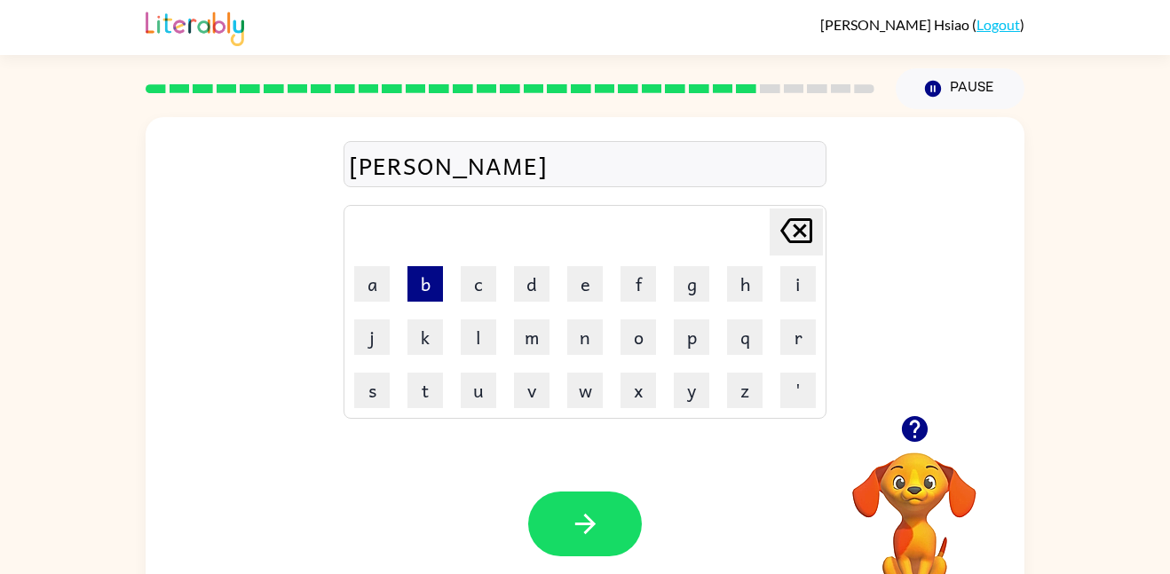
click at [421, 283] on button "b" at bounding box center [426, 284] width 36 height 36
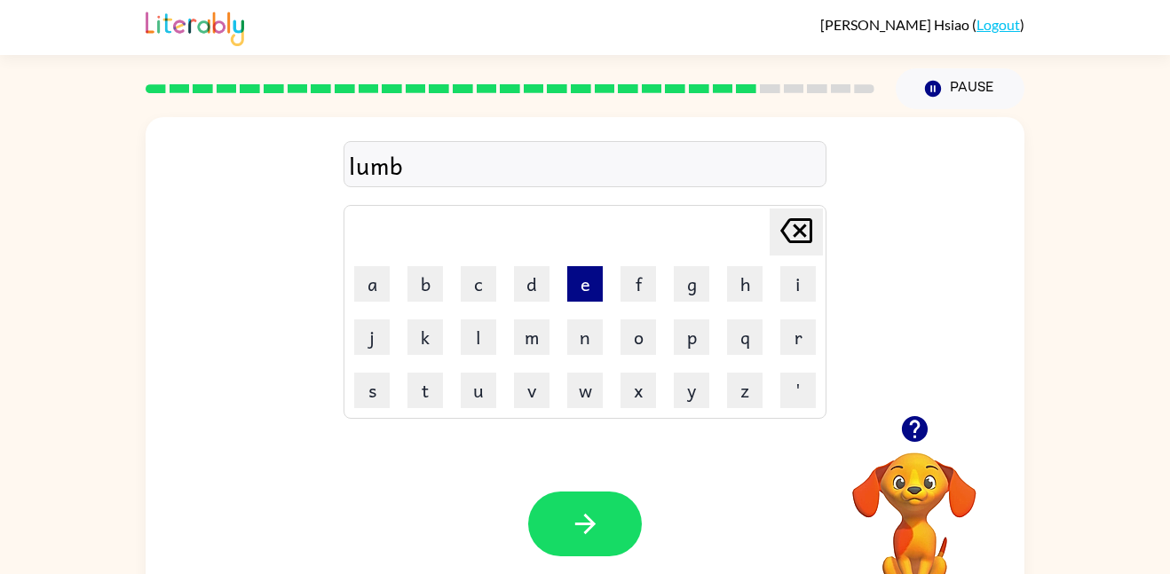
click at [574, 291] on button "e" at bounding box center [585, 284] width 36 height 36
click at [800, 338] on button "r" at bounding box center [798, 338] width 36 height 36
click at [373, 337] on button "j" at bounding box center [372, 338] width 36 height 36
click at [380, 290] on button "a" at bounding box center [372, 284] width 36 height 36
click at [486, 286] on button "c" at bounding box center [479, 284] width 36 height 36
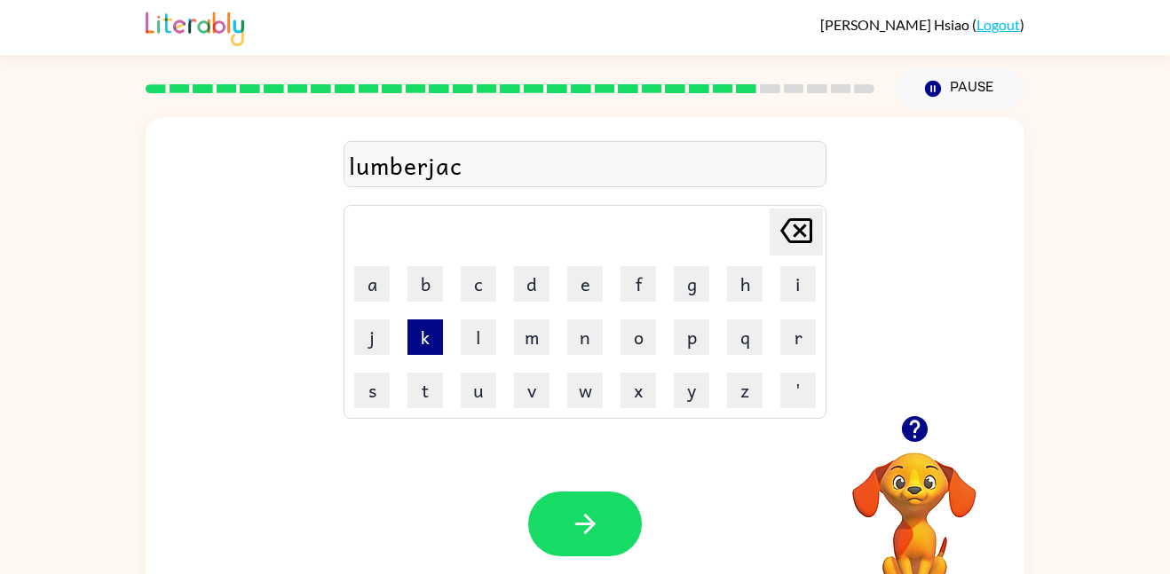
click at [426, 334] on button "k" at bounding box center [426, 338] width 36 height 36
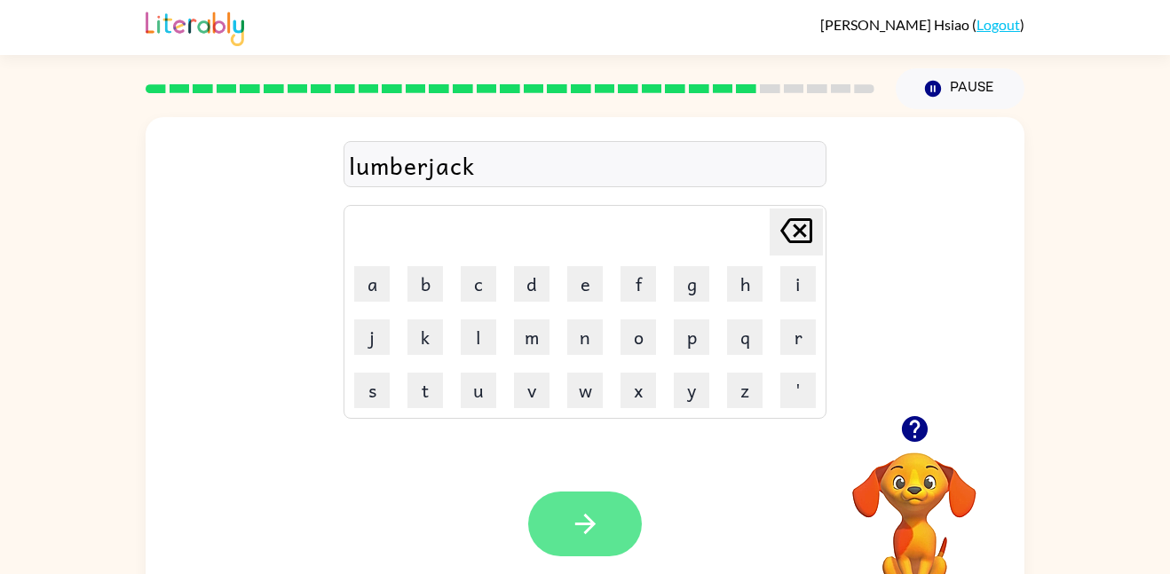
click at [585, 505] on button "button" at bounding box center [585, 524] width 114 height 65
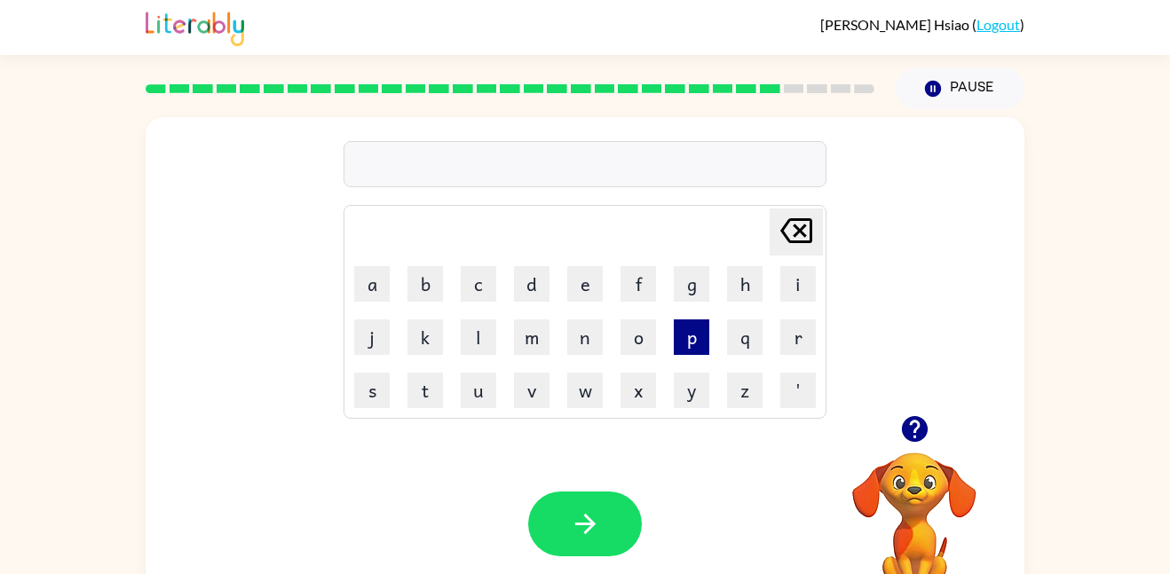
click at [689, 341] on button "p" at bounding box center [692, 338] width 36 height 36
click at [582, 281] on button "e" at bounding box center [585, 284] width 36 height 36
click at [799, 295] on button "i" at bounding box center [798, 284] width 36 height 36
click at [787, 339] on button "r" at bounding box center [798, 338] width 36 height 36
click at [480, 283] on button "c" at bounding box center [479, 284] width 36 height 36
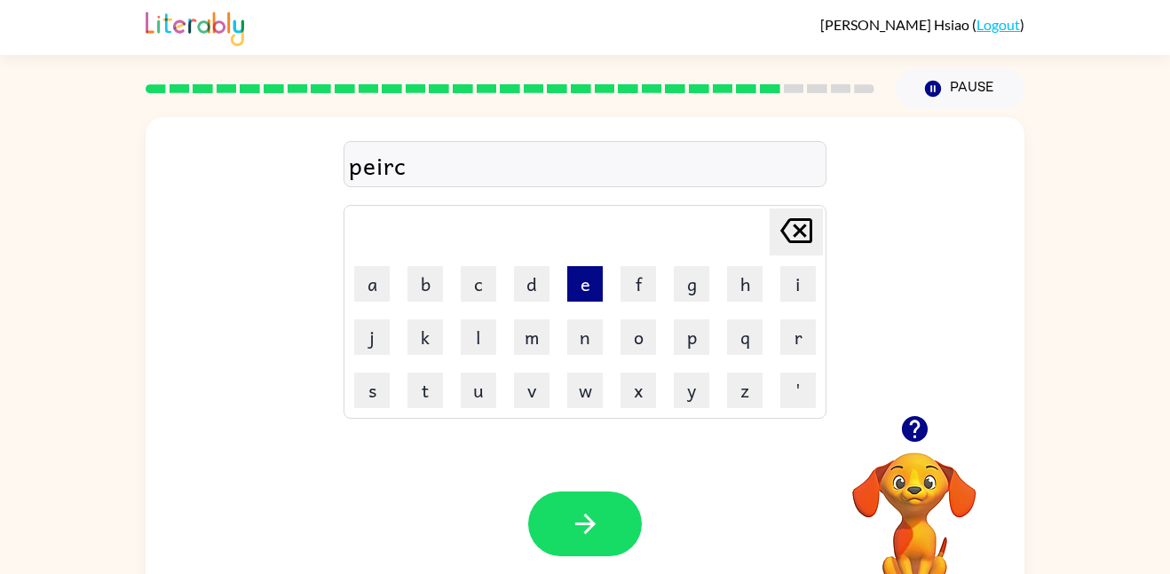
click at [589, 283] on button "e" at bounding box center [585, 284] width 36 height 36
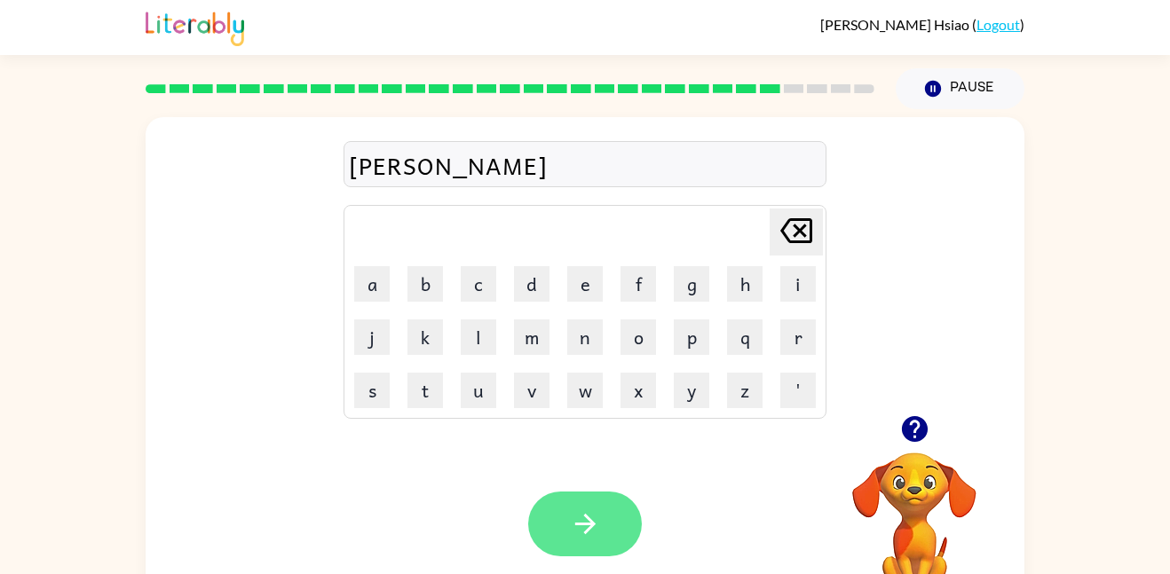
click at [582, 527] on icon "button" at bounding box center [585, 524] width 31 height 31
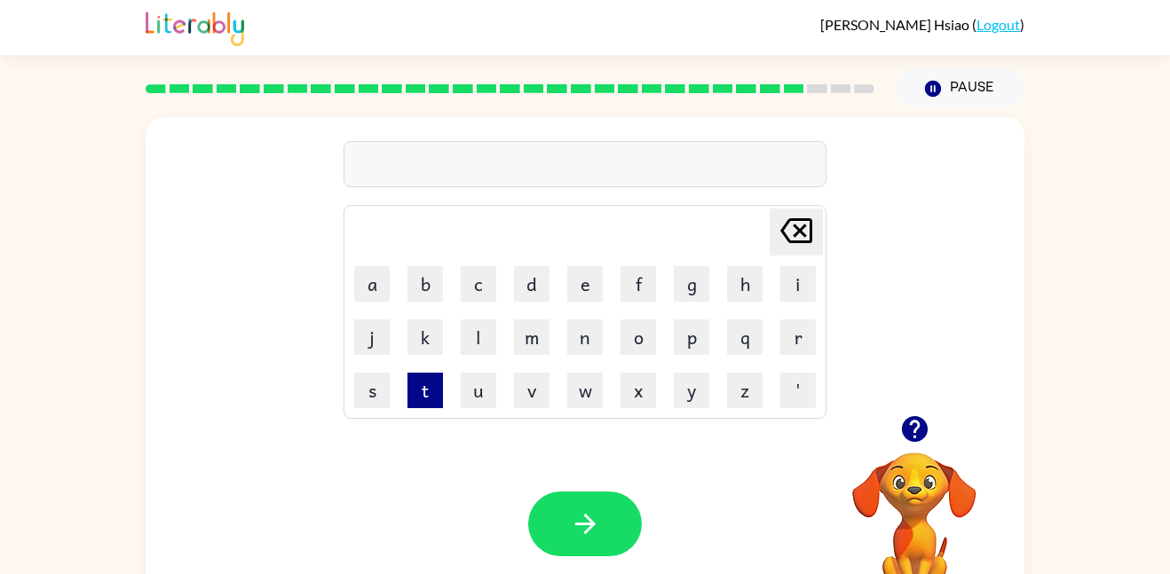
click at [421, 394] on button "t" at bounding box center [426, 391] width 36 height 36
click at [750, 281] on button "h" at bounding box center [745, 284] width 36 height 36
click at [794, 295] on button "i" at bounding box center [798, 284] width 36 height 36
click at [587, 342] on button "n" at bounding box center [585, 338] width 36 height 36
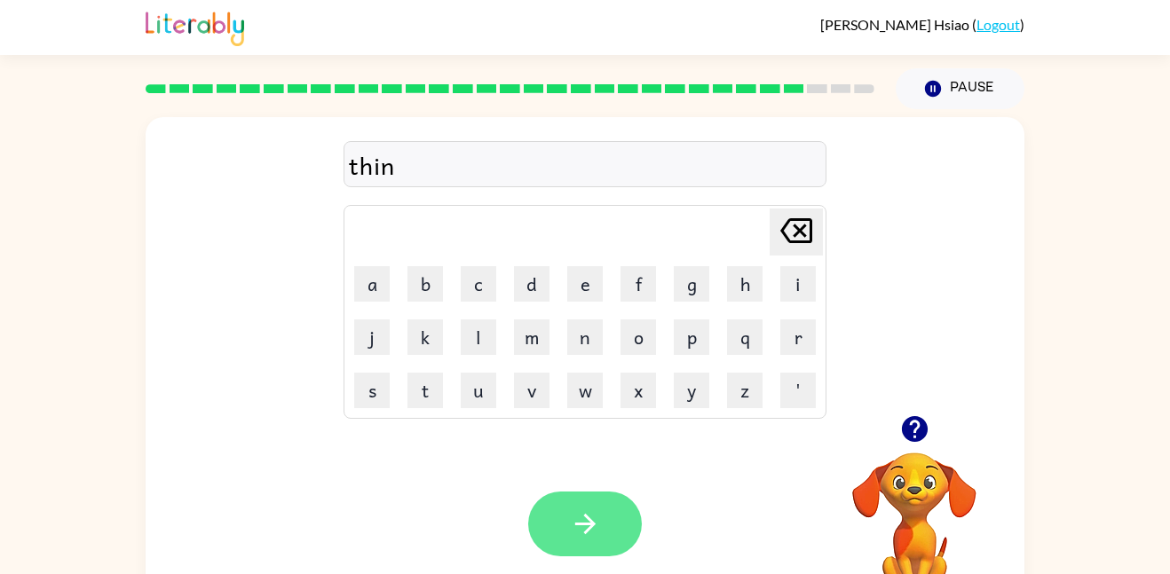
click at [587, 528] on icon "button" at bounding box center [585, 524] width 31 height 31
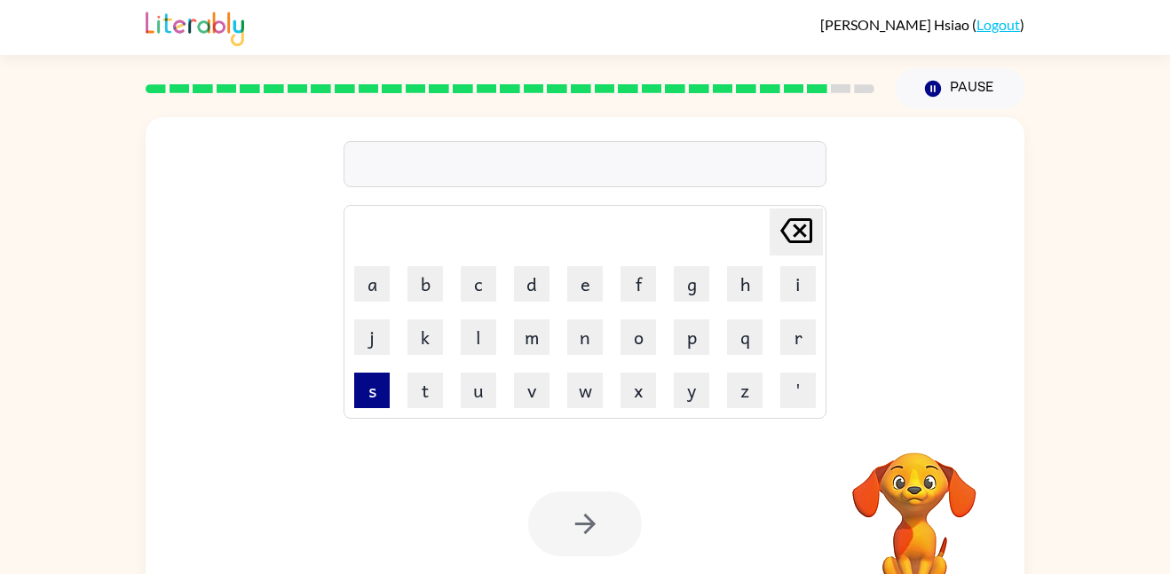
click at [373, 398] on button "s" at bounding box center [372, 391] width 36 height 36
click at [794, 285] on button "i" at bounding box center [798, 284] width 36 height 36
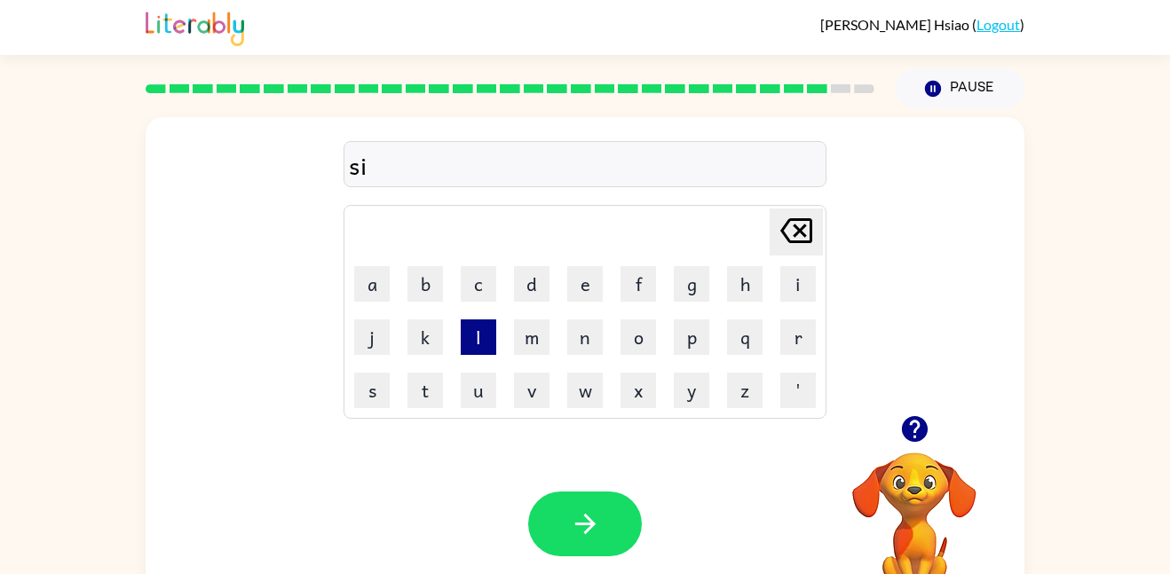
click at [479, 336] on button "l" at bounding box center [479, 338] width 36 height 36
click at [530, 394] on button "v" at bounding box center [532, 391] width 36 height 36
click at [580, 289] on button "e" at bounding box center [585, 284] width 36 height 36
click at [796, 343] on button "r" at bounding box center [798, 338] width 36 height 36
click at [582, 395] on button "w" at bounding box center [585, 391] width 36 height 36
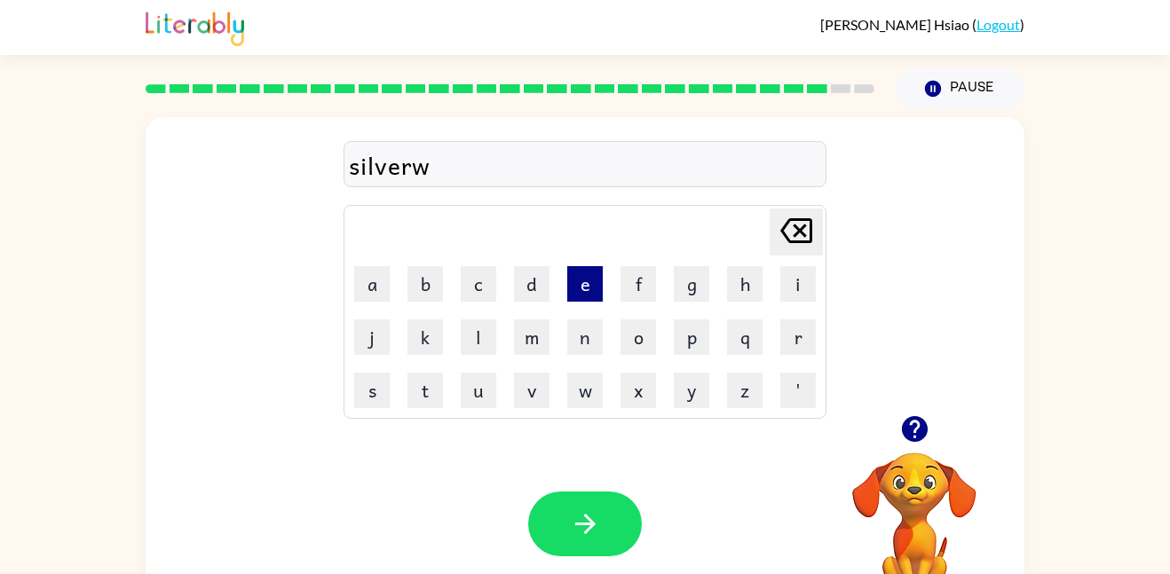
click at [589, 287] on button "e" at bounding box center [585, 284] width 36 height 36
click at [366, 296] on button "a" at bounding box center [372, 284] width 36 height 36
click at [797, 341] on button "r" at bounding box center [798, 338] width 36 height 36
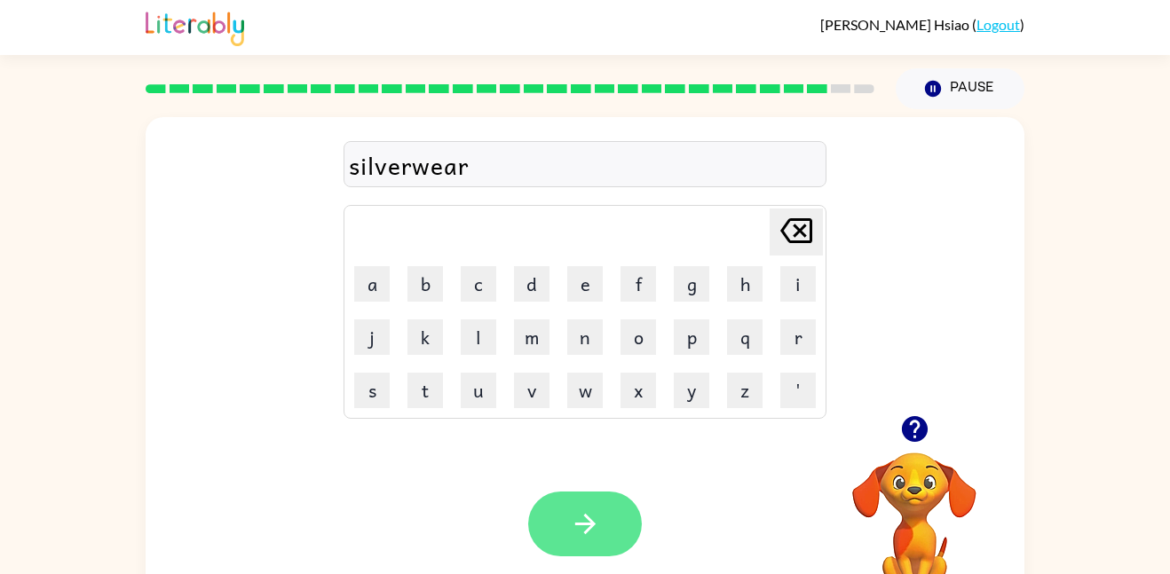
click at [589, 519] on icon "button" at bounding box center [584, 524] width 20 height 20
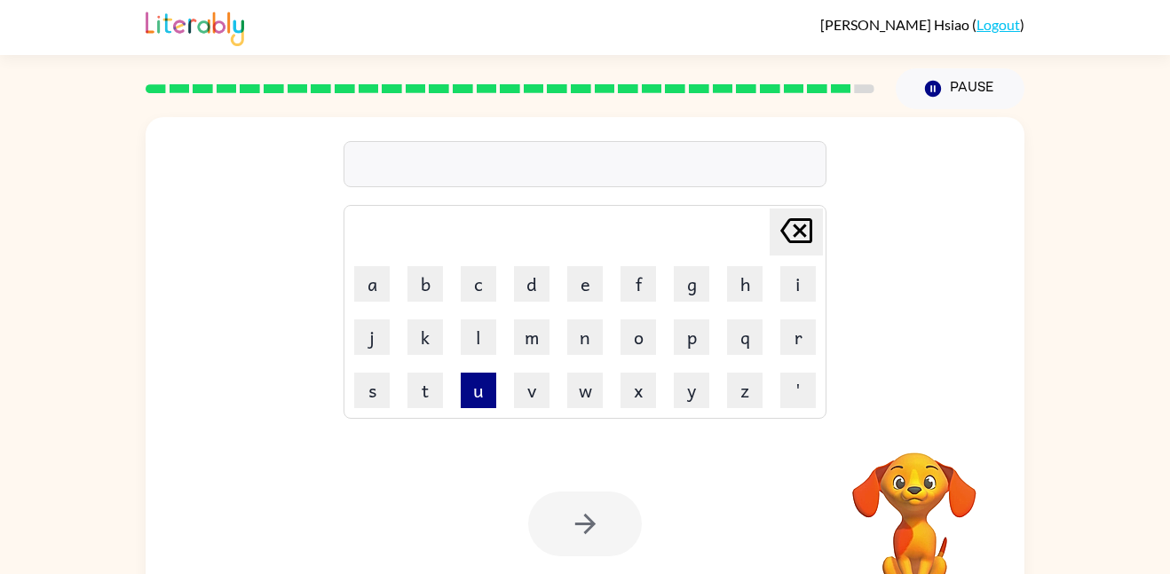
click at [480, 398] on button "u" at bounding box center [479, 391] width 36 height 36
click at [584, 345] on button "n" at bounding box center [585, 338] width 36 height 36
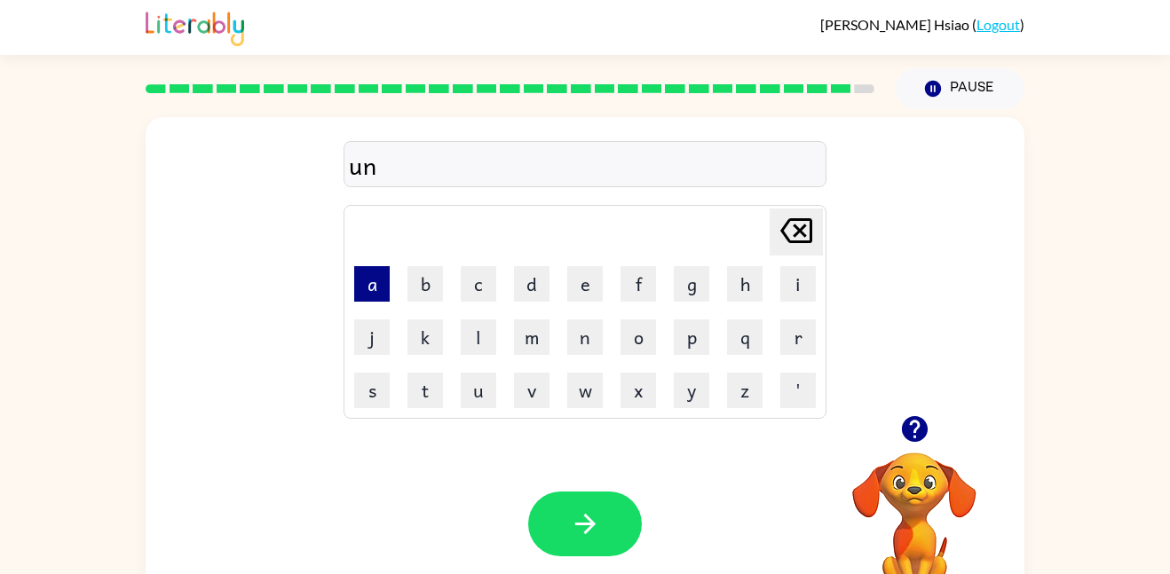
click at [369, 288] on button "a" at bounding box center [372, 284] width 36 height 36
click at [635, 284] on button "f" at bounding box center [639, 284] width 36 height 36
click at [788, 346] on button "r" at bounding box center [798, 338] width 36 height 36
click at [376, 281] on button "a" at bounding box center [372, 284] width 36 height 36
click at [796, 293] on button "i" at bounding box center [798, 284] width 36 height 36
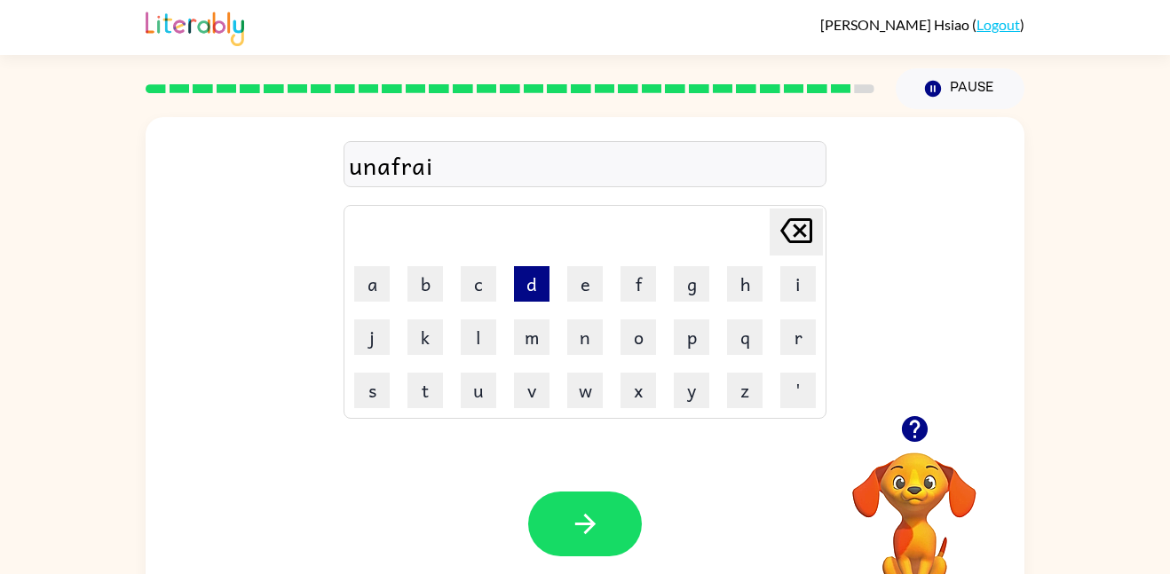
click at [534, 283] on button "d" at bounding box center [532, 284] width 36 height 36
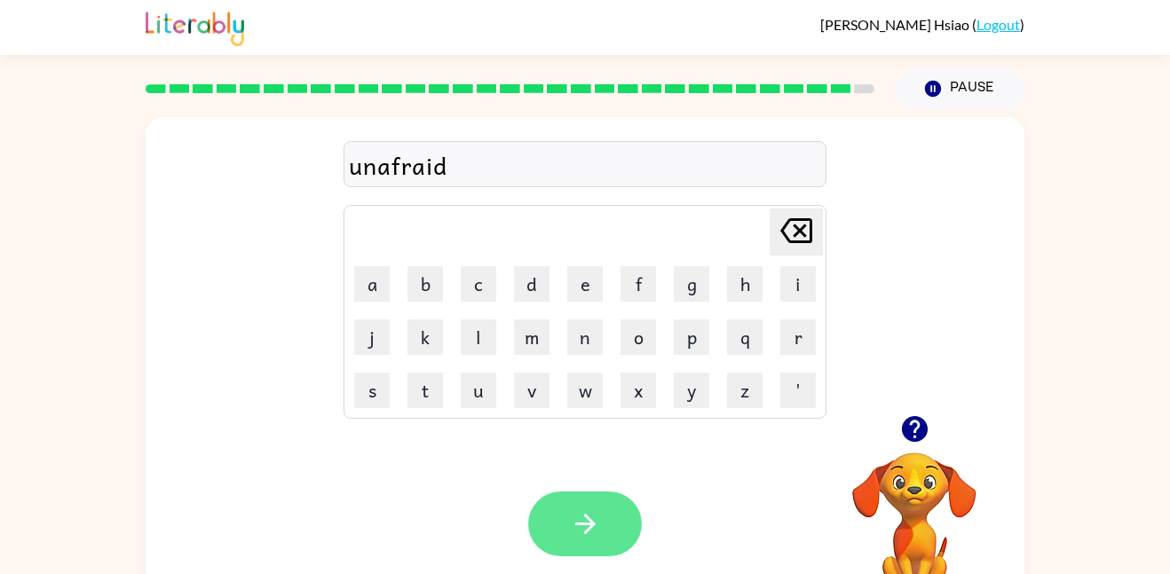
click at [590, 510] on icon "button" at bounding box center [585, 524] width 31 height 31
